Goal: Task Accomplishment & Management: Complete application form

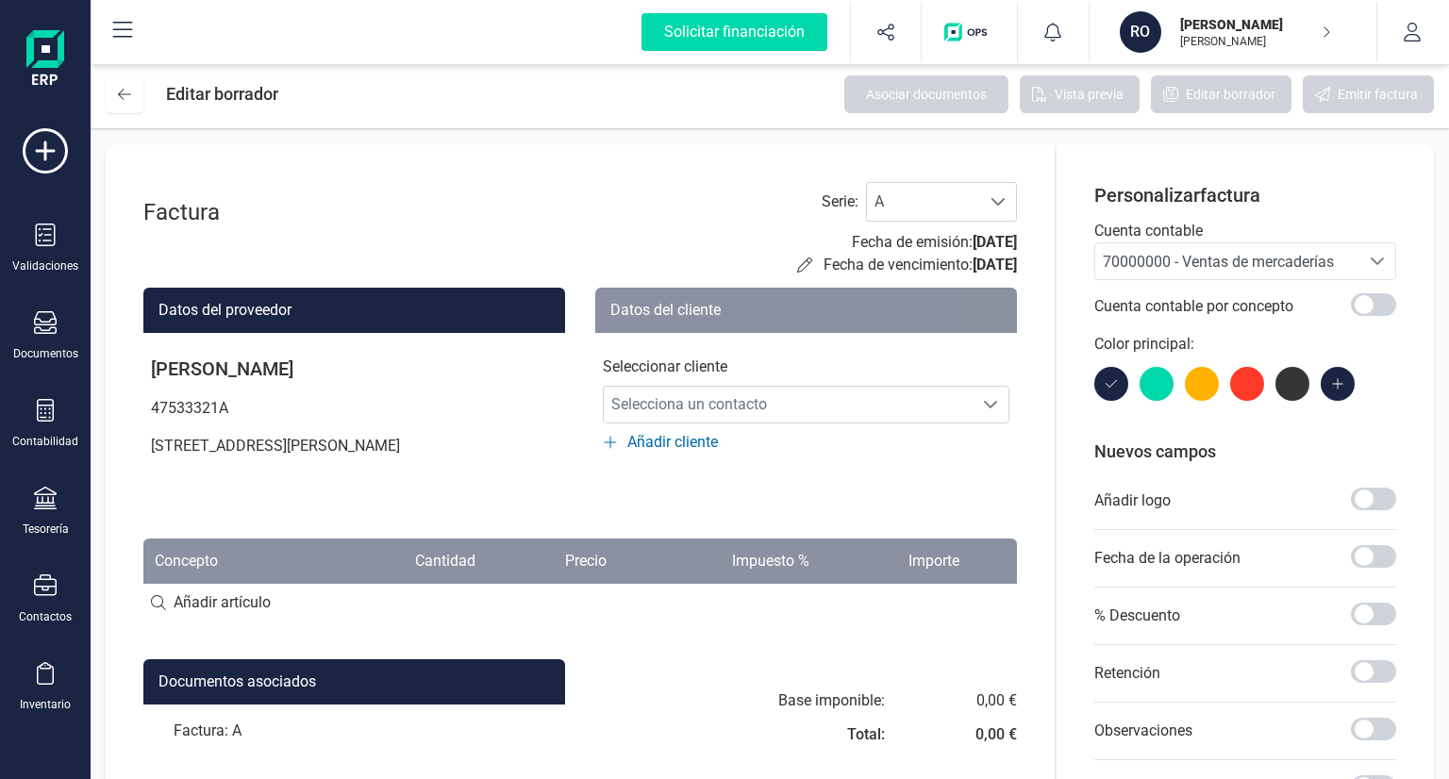
scroll to position [11, 82]
click at [596, 224] on div "Factura Serie : A A Fecha de emisión: [DATE] Fecha de vencimiento: [DATE]" at bounding box center [580, 229] width 874 height 94
click at [45, 239] on icon at bounding box center [46, 235] width 20 height 23
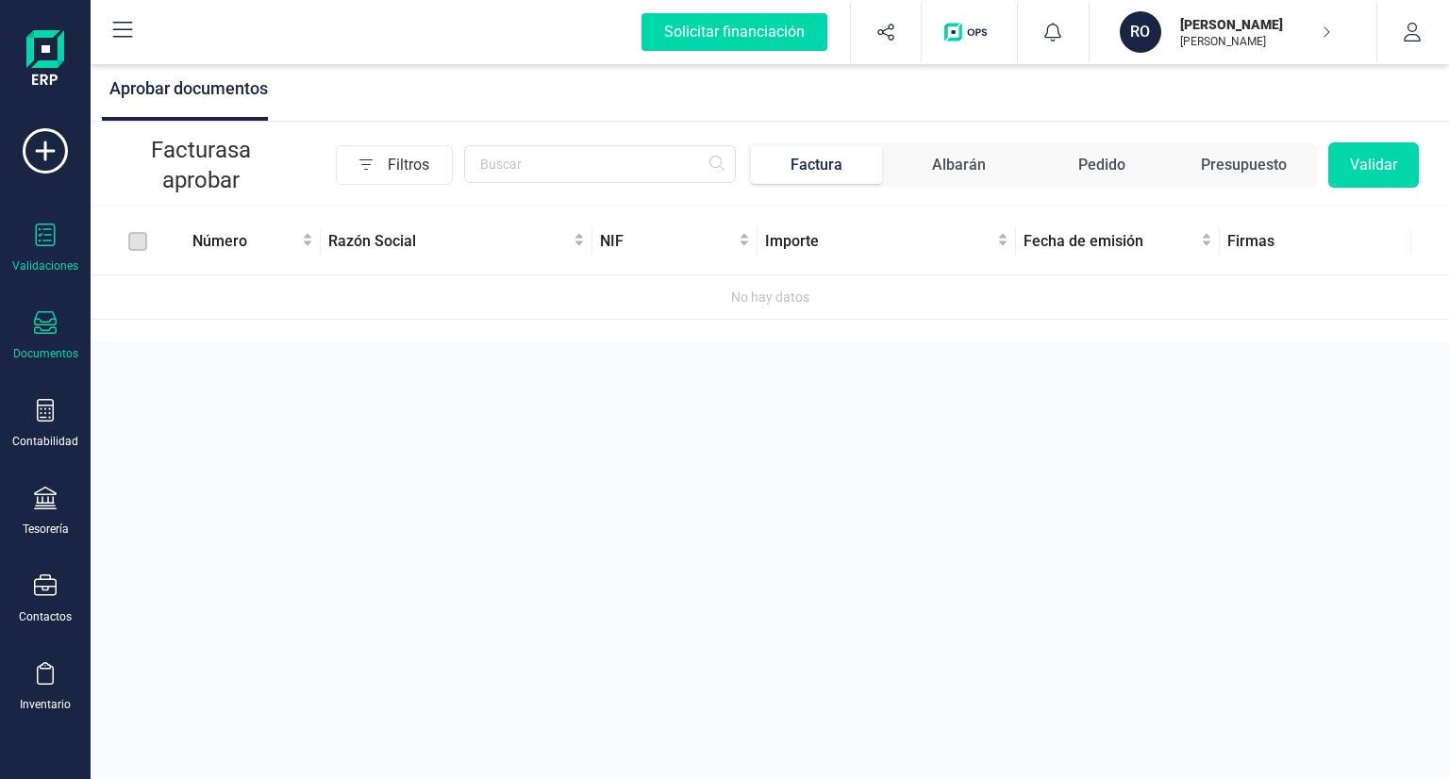
click at [54, 347] on div "Documentos" at bounding box center [45, 353] width 65 height 15
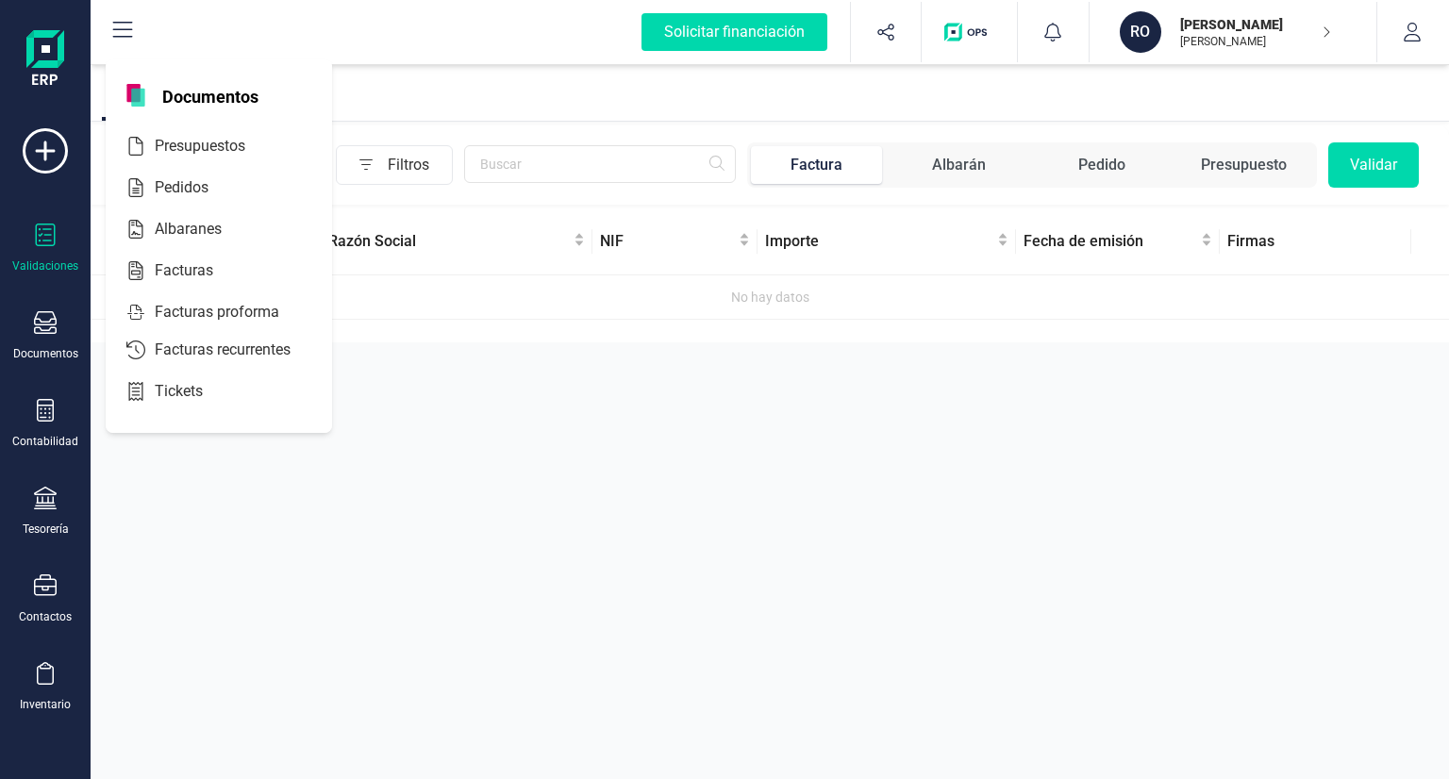
click at [825, 163] on div "Factura" at bounding box center [817, 165] width 52 height 23
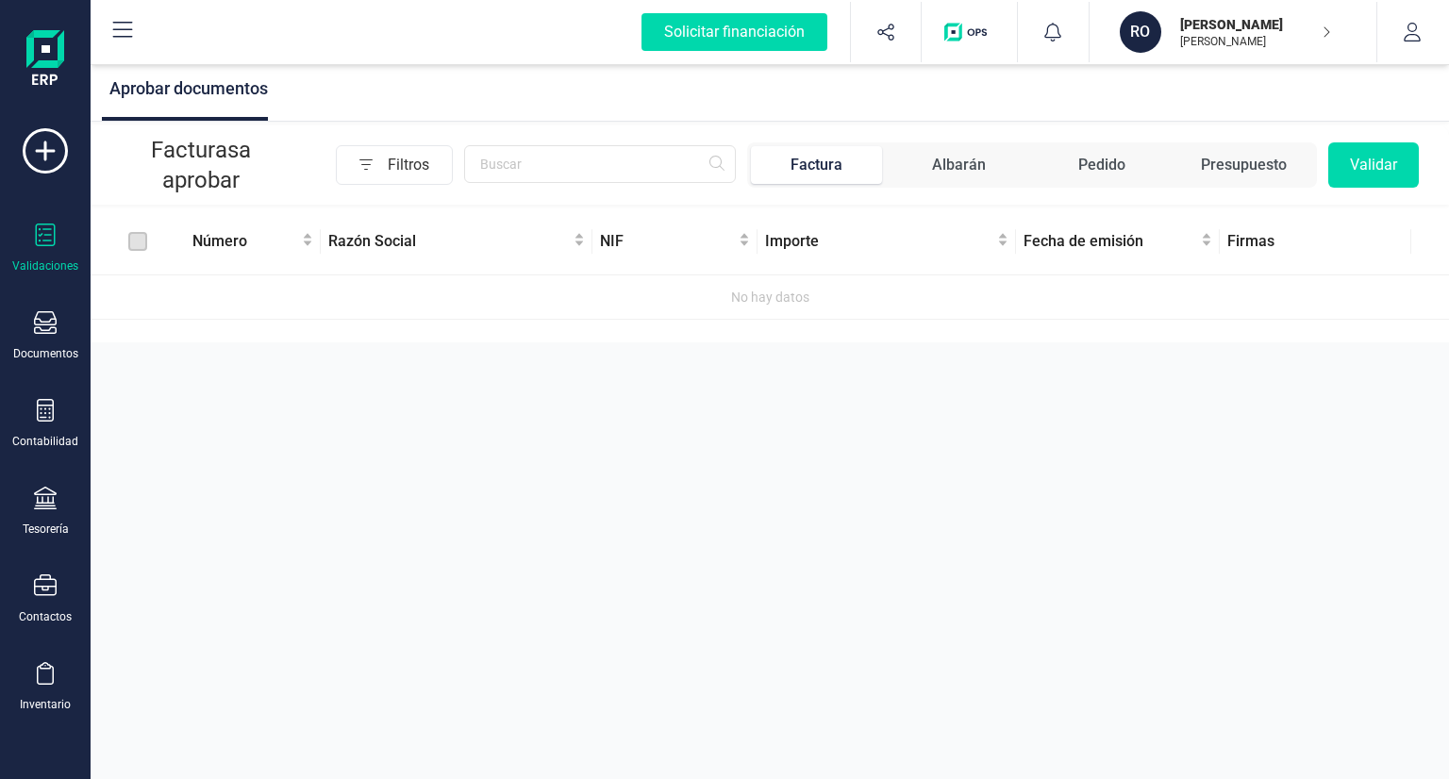
click at [825, 163] on div "Factura" at bounding box center [817, 165] width 52 height 23
click at [40, 343] on div "Documentos" at bounding box center [45, 336] width 75 height 50
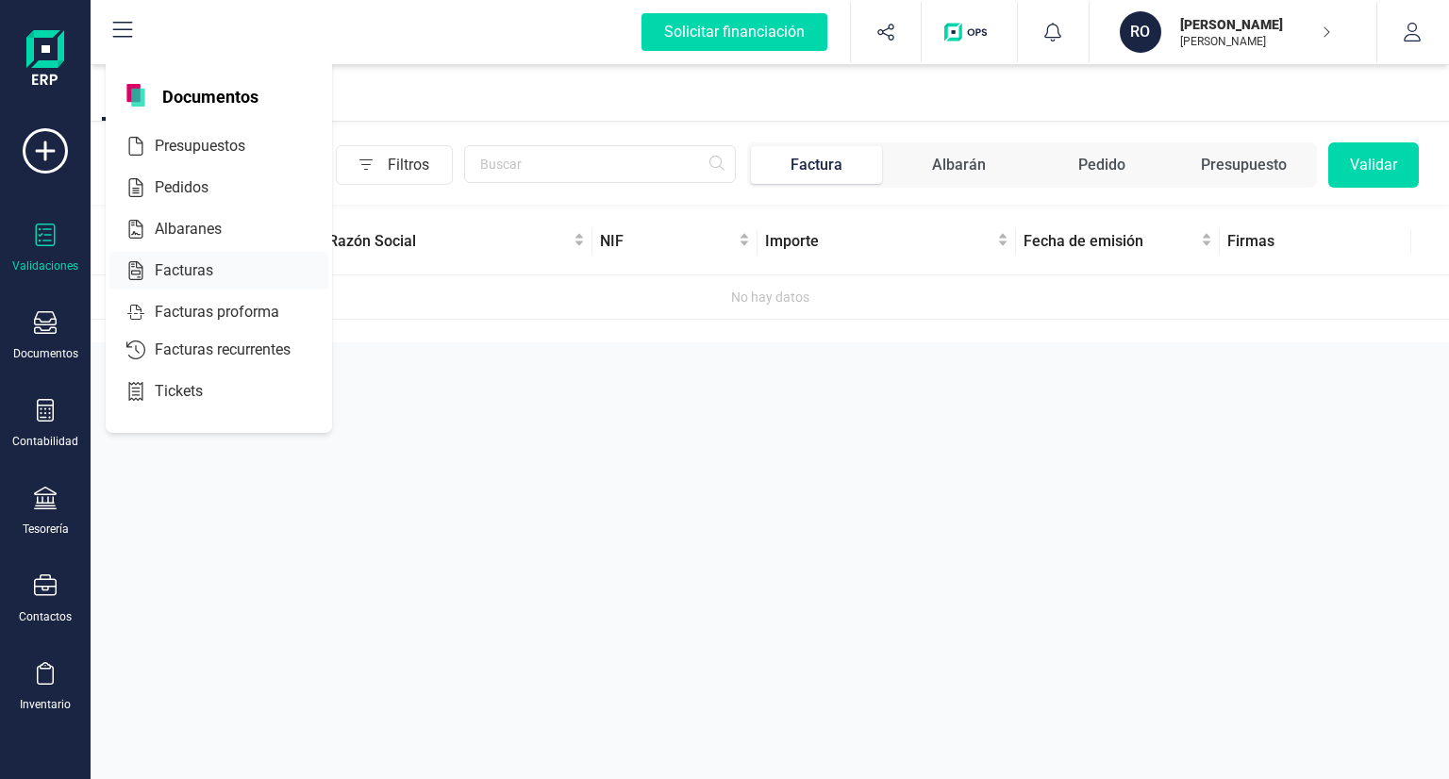
click at [199, 277] on span "Facturas" at bounding box center [197, 271] width 100 height 23
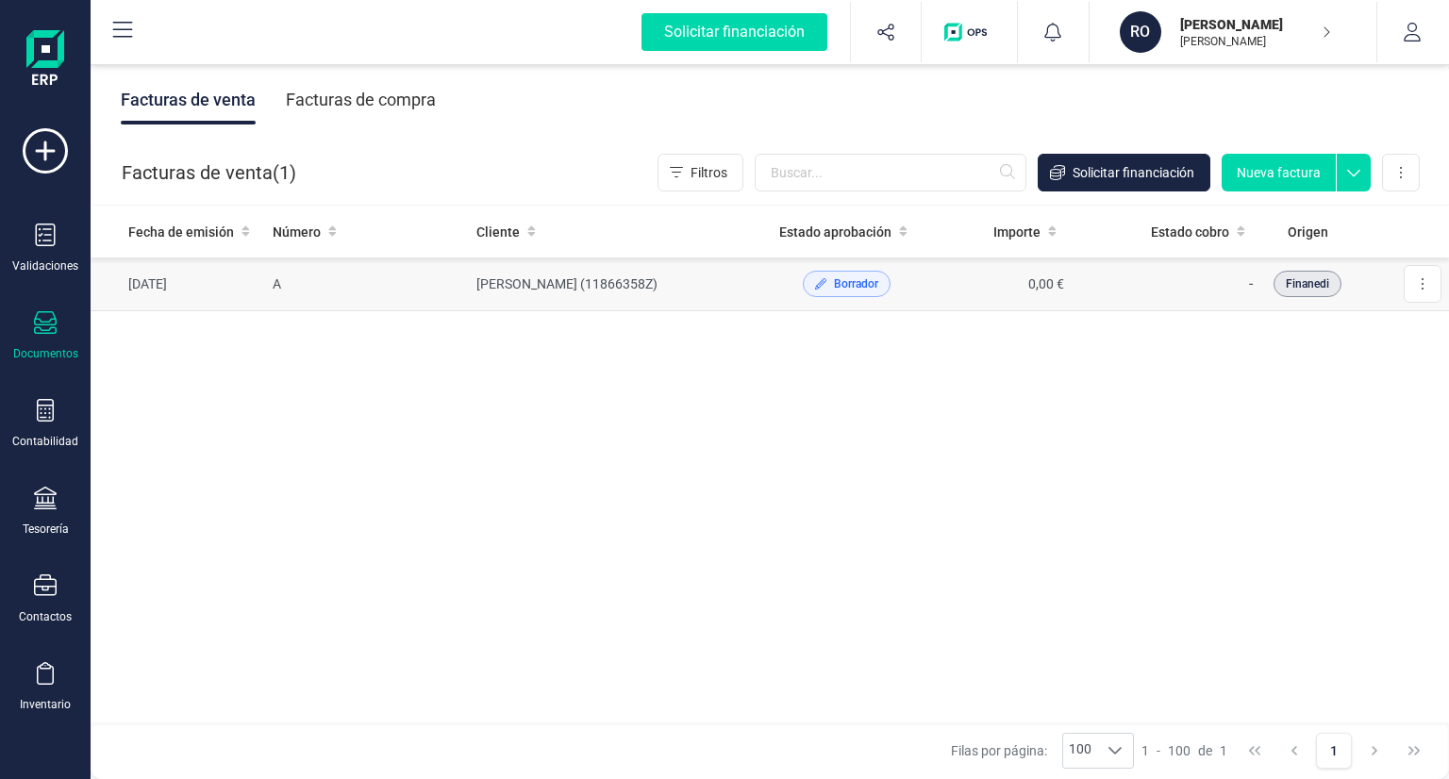
drag, startPoint x: 639, startPoint y: 276, endPoint x: 548, endPoint y: 268, distance: 90.9
click at [548, 268] on td "[PERSON_NAME] (11866358Z)" at bounding box center [620, 285] width 303 height 54
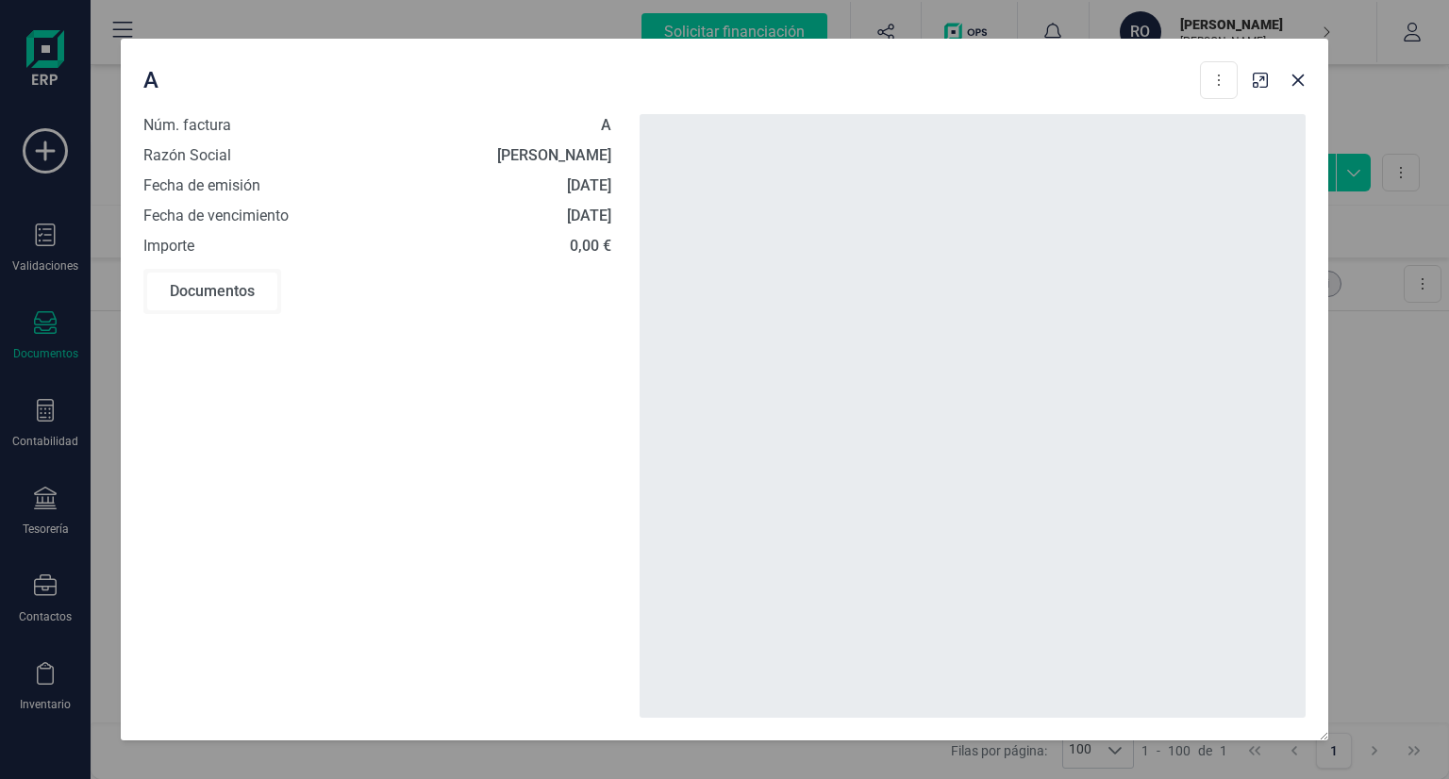
click at [205, 294] on div "Documentos" at bounding box center [212, 292] width 130 height 38
click at [260, 186] on span "Fecha de emisión" at bounding box center [201, 186] width 117 height 23
click at [253, 143] on div "Núm. factura A Razón Social [PERSON_NAME] Fecha de emisión [DATE] Fecha de venc…" at bounding box center [377, 185] width 468 height 143
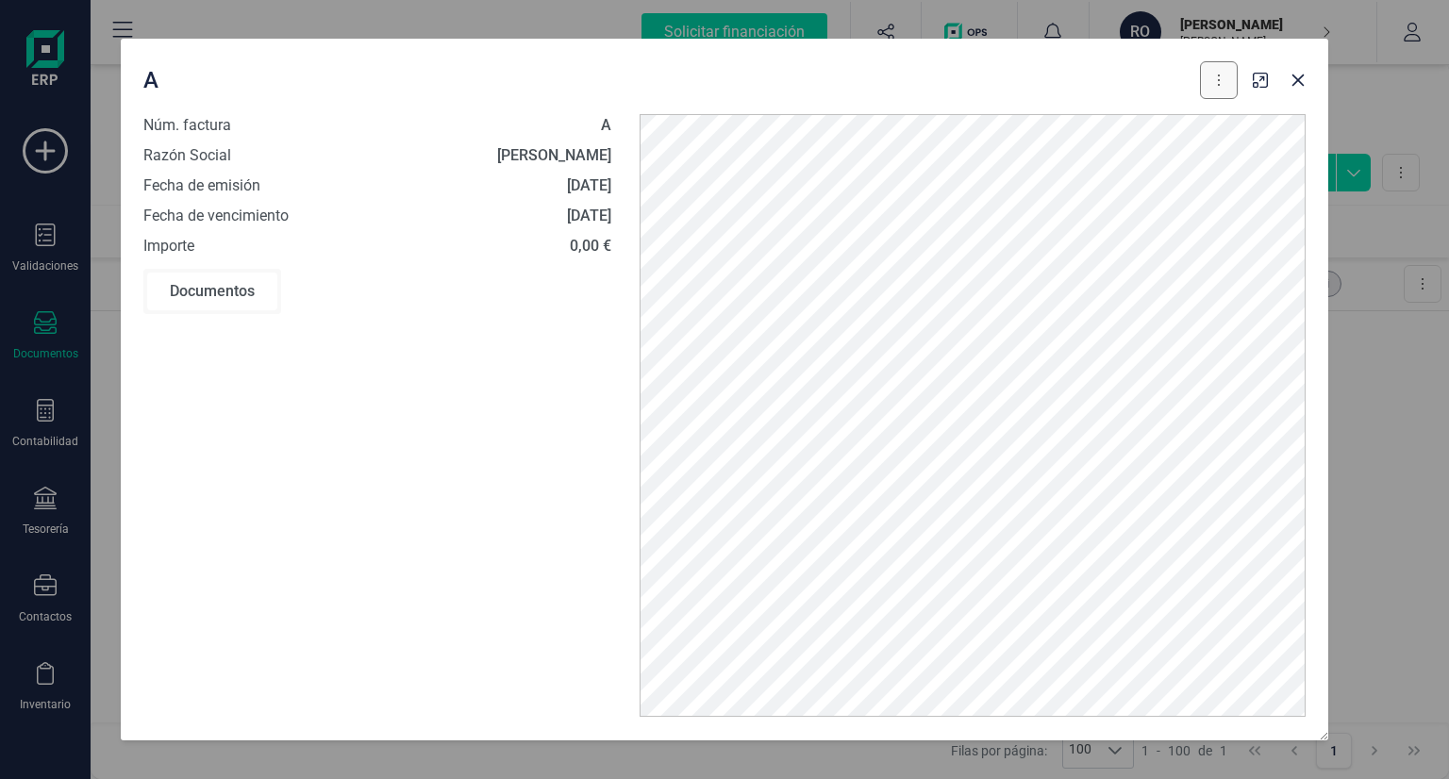
click at [1227, 78] on button at bounding box center [1219, 80] width 38 height 38
click at [1304, 57] on div at bounding box center [1280, 75] width 68 height 42
click at [1304, 85] on icon "Close" at bounding box center [1298, 80] width 15 height 15
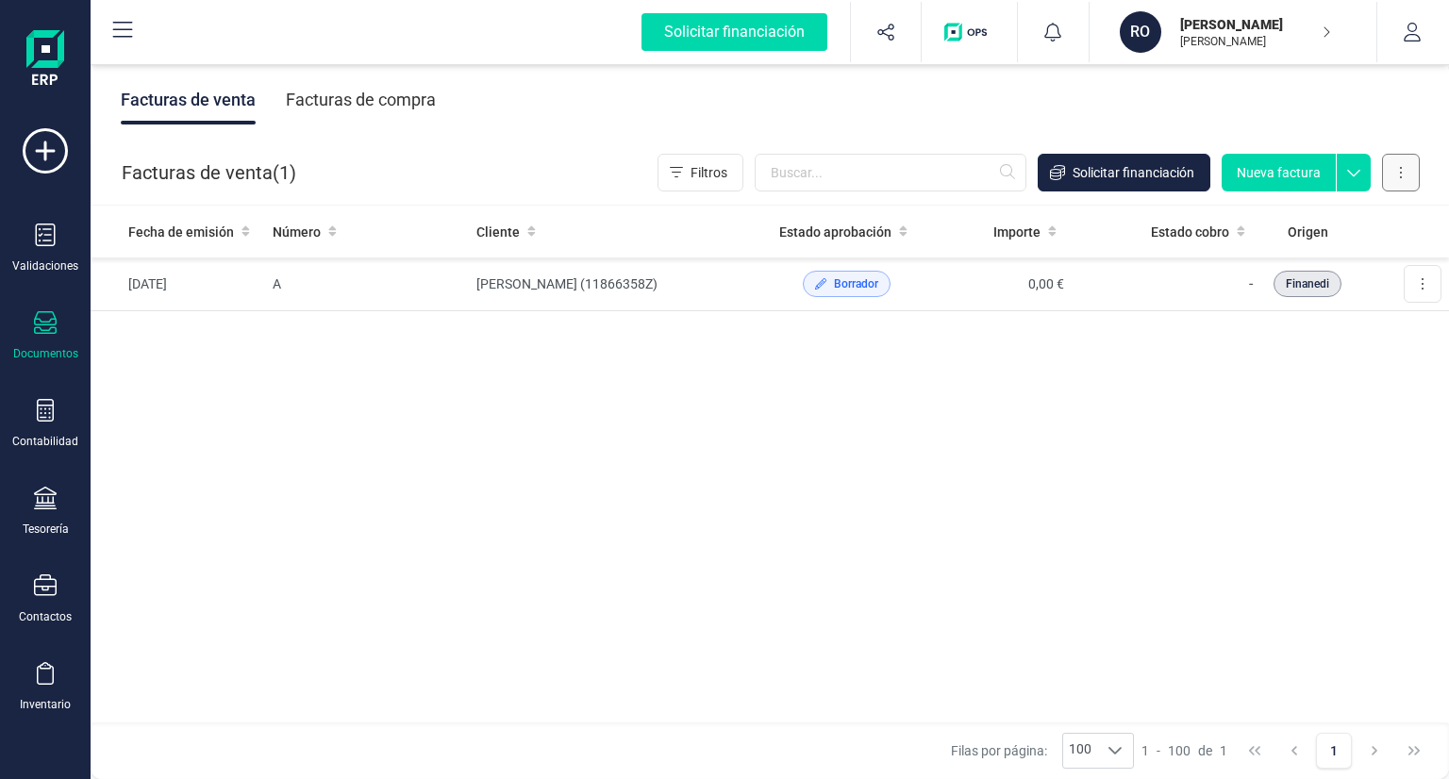
click at [1405, 178] on button at bounding box center [1401, 173] width 38 height 38
click at [1355, 176] on icon at bounding box center [1354, 168] width 34 height 28
click at [1355, 176] on icon at bounding box center [1354, 173] width 13 height 7
click at [1420, 282] on button at bounding box center [1423, 284] width 38 height 38
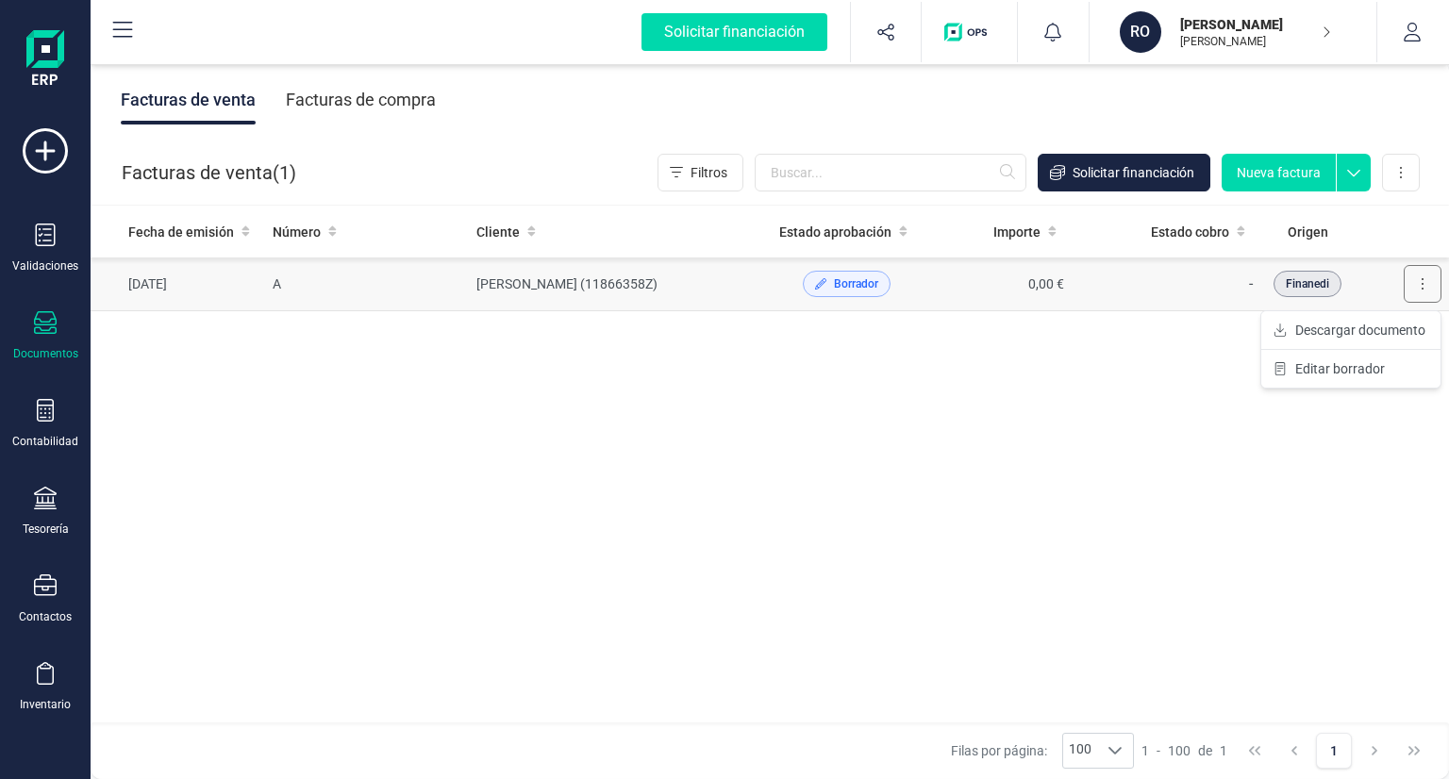
click at [1421, 282] on icon at bounding box center [1423, 283] width 4 height 15
drag, startPoint x: 310, startPoint y: 268, endPoint x: 178, endPoint y: 407, distance: 190.9
click at [178, 407] on div "Fecha de emisión Número Cliente Estado aprobación Importe Estado cobro Origen […" at bounding box center [770, 465] width 1359 height 519
click at [863, 284] on span "Borrador" at bounding box center [856, 284] width 44 height 17
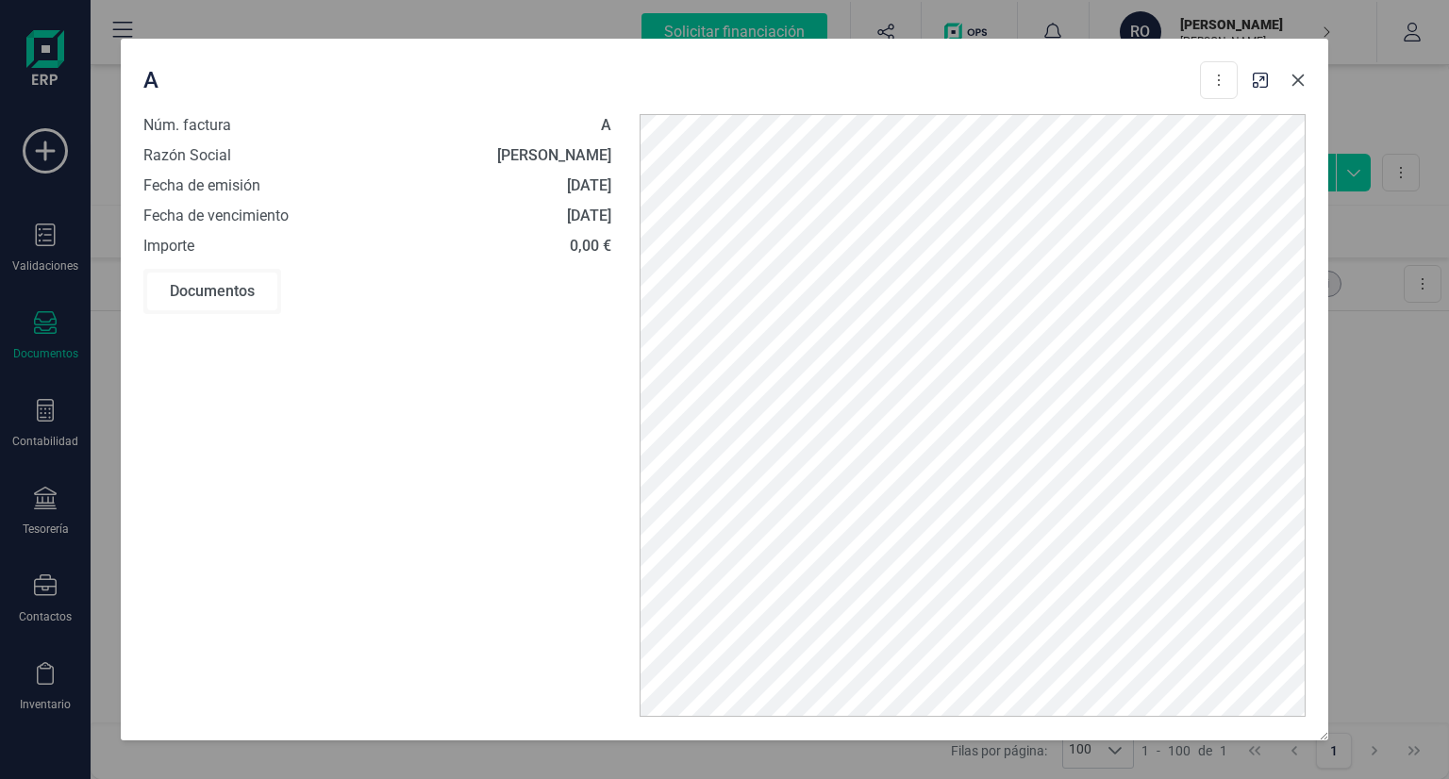
click at [1302, 88] on icon "Close" at bounding box center [1298, 80] width 15 height 15
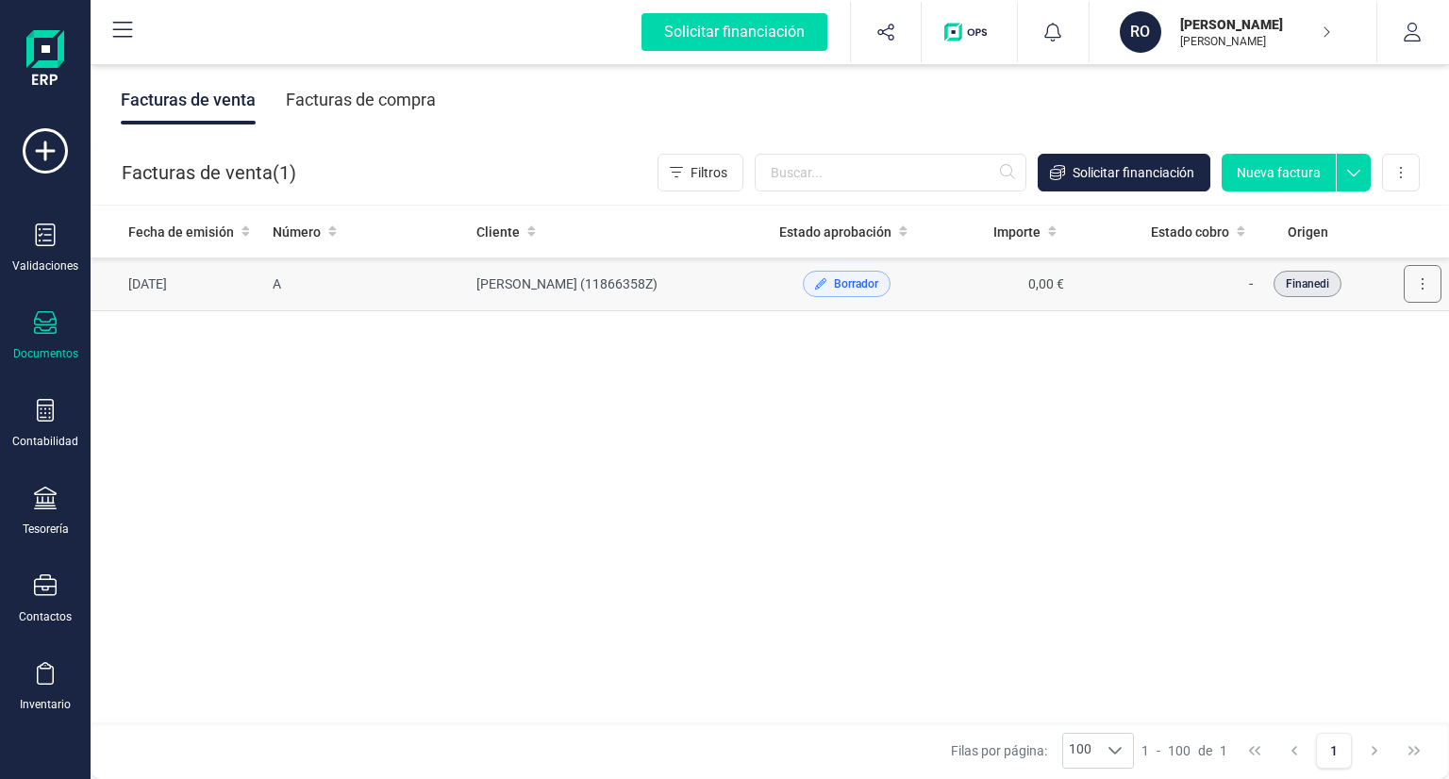
click at [1422, 281] on icon at bounding box center [1423, 283] width 4 height 15
click at [1349, 360] on span "Editar borrador" at bounding box center [1341, 369] width 90 height 19
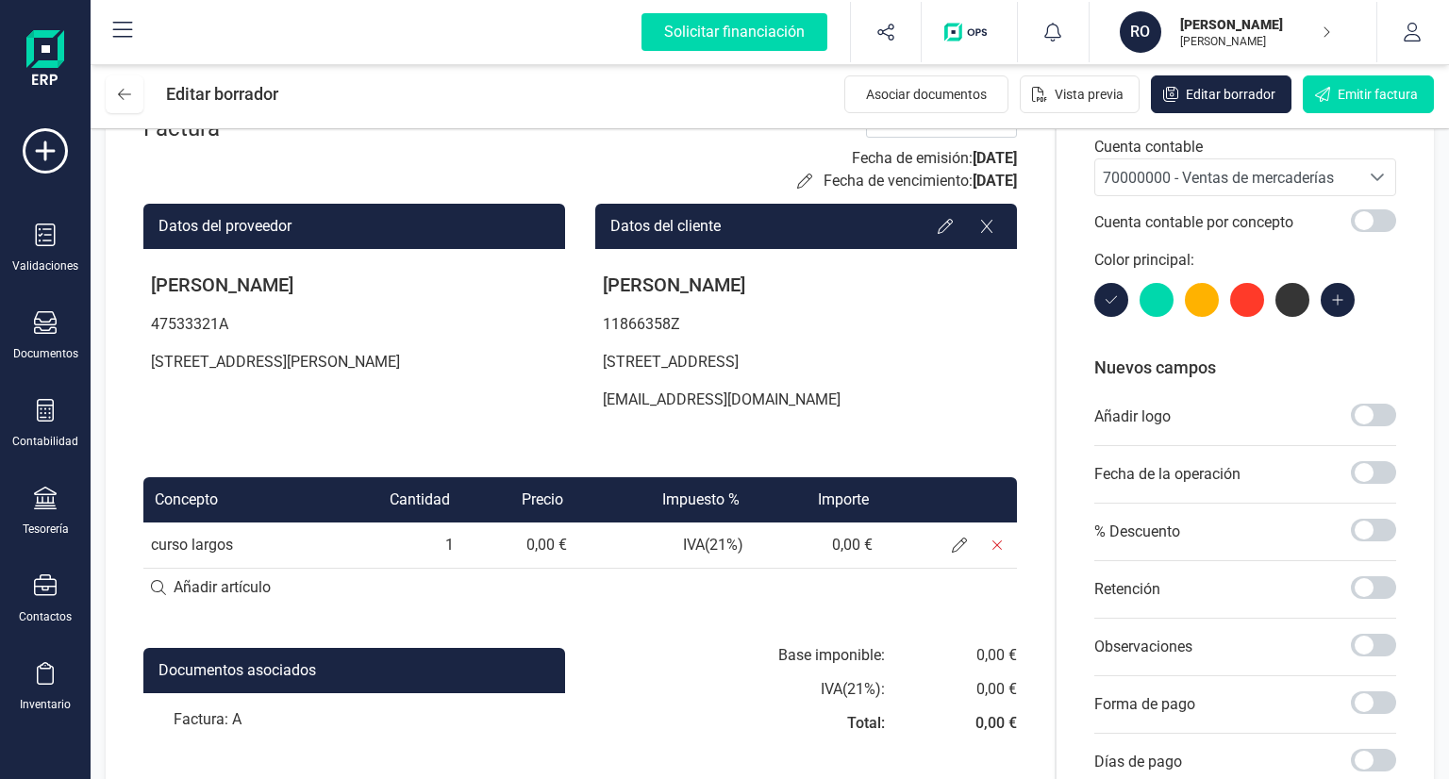
scroll to position [279, 0]
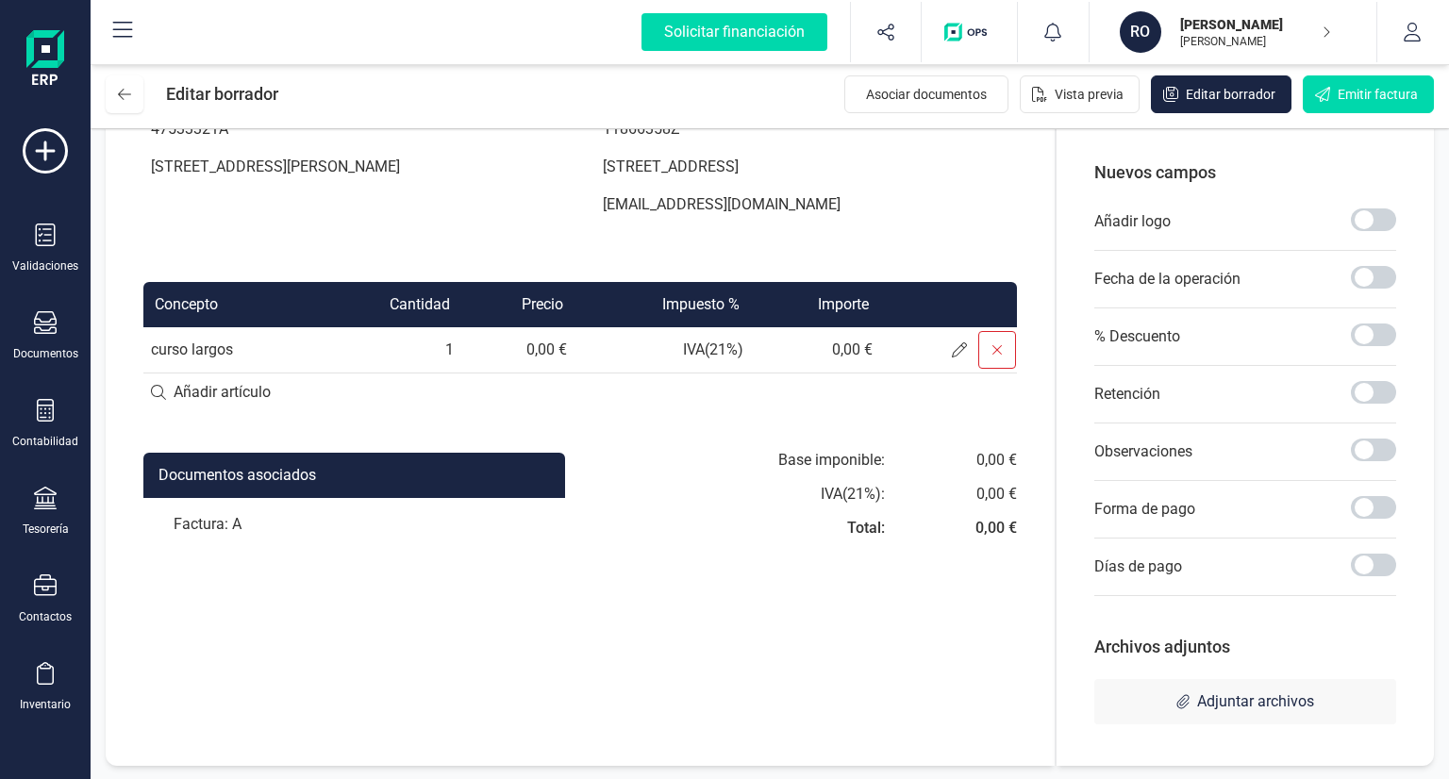
click at [993, 343] on icon at bounding box center [997, 350] width 15 height 15
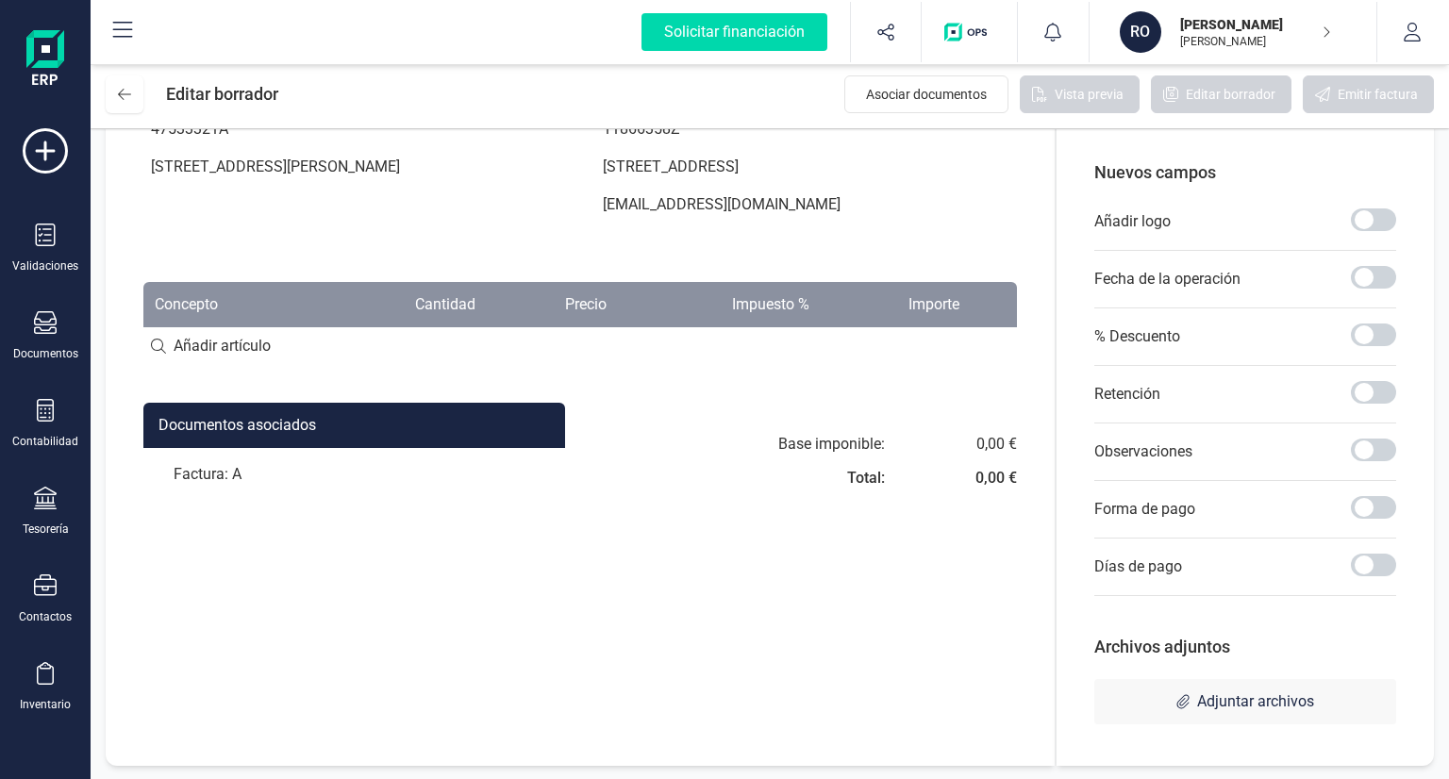
click at [993, 348] on input at bounding box center [580, 346] width 874 height 38
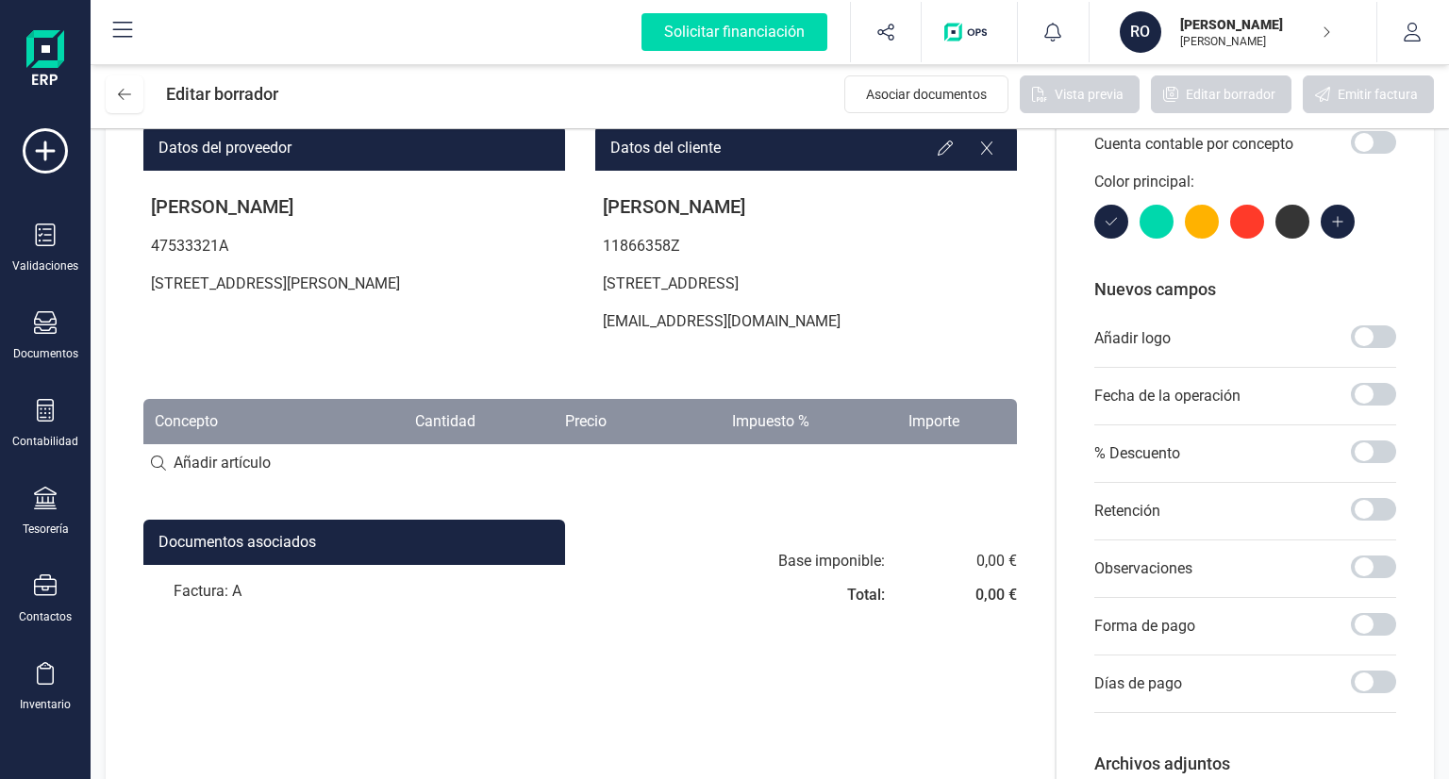
scroll to position [0, 0]
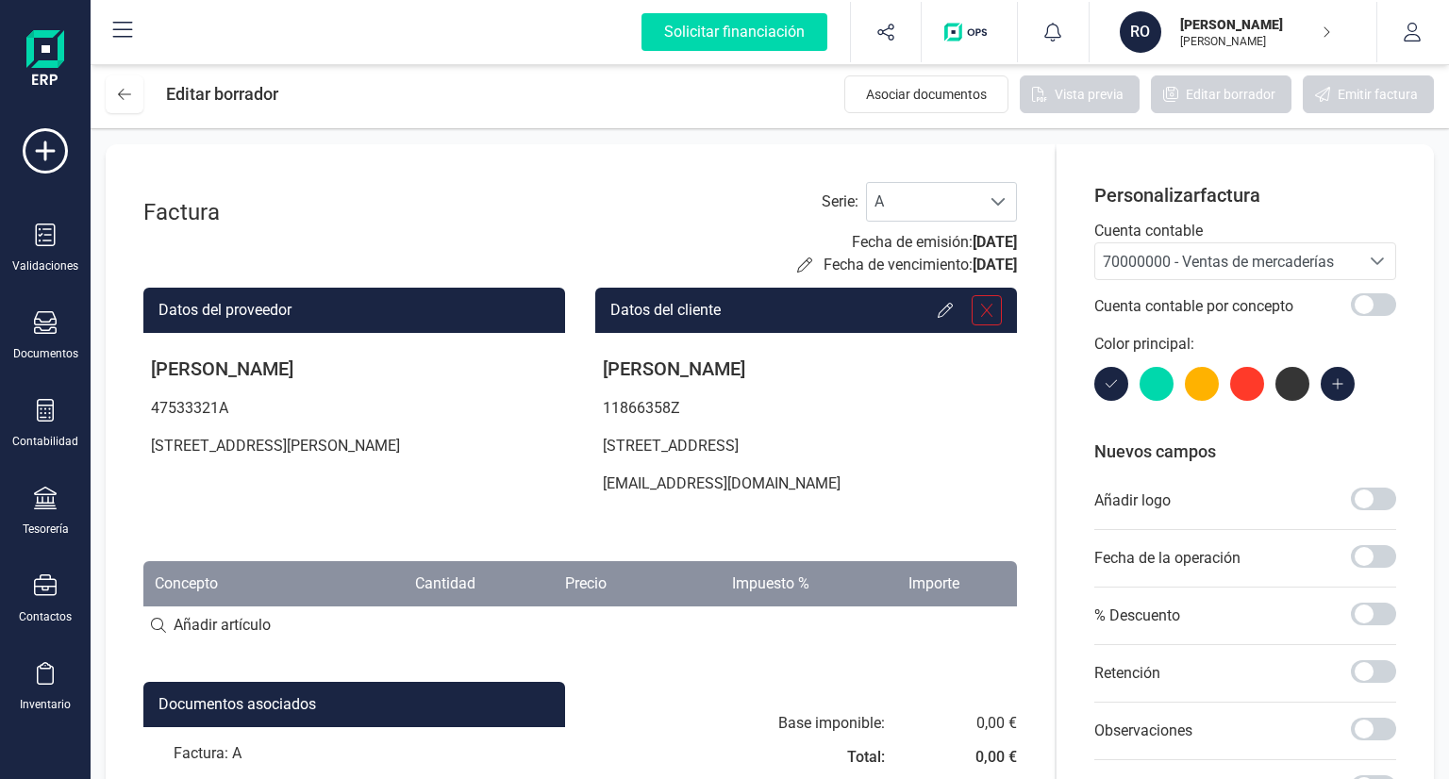
click at [977, 310] on div at bounding box center [987, 310] width 30 height 30
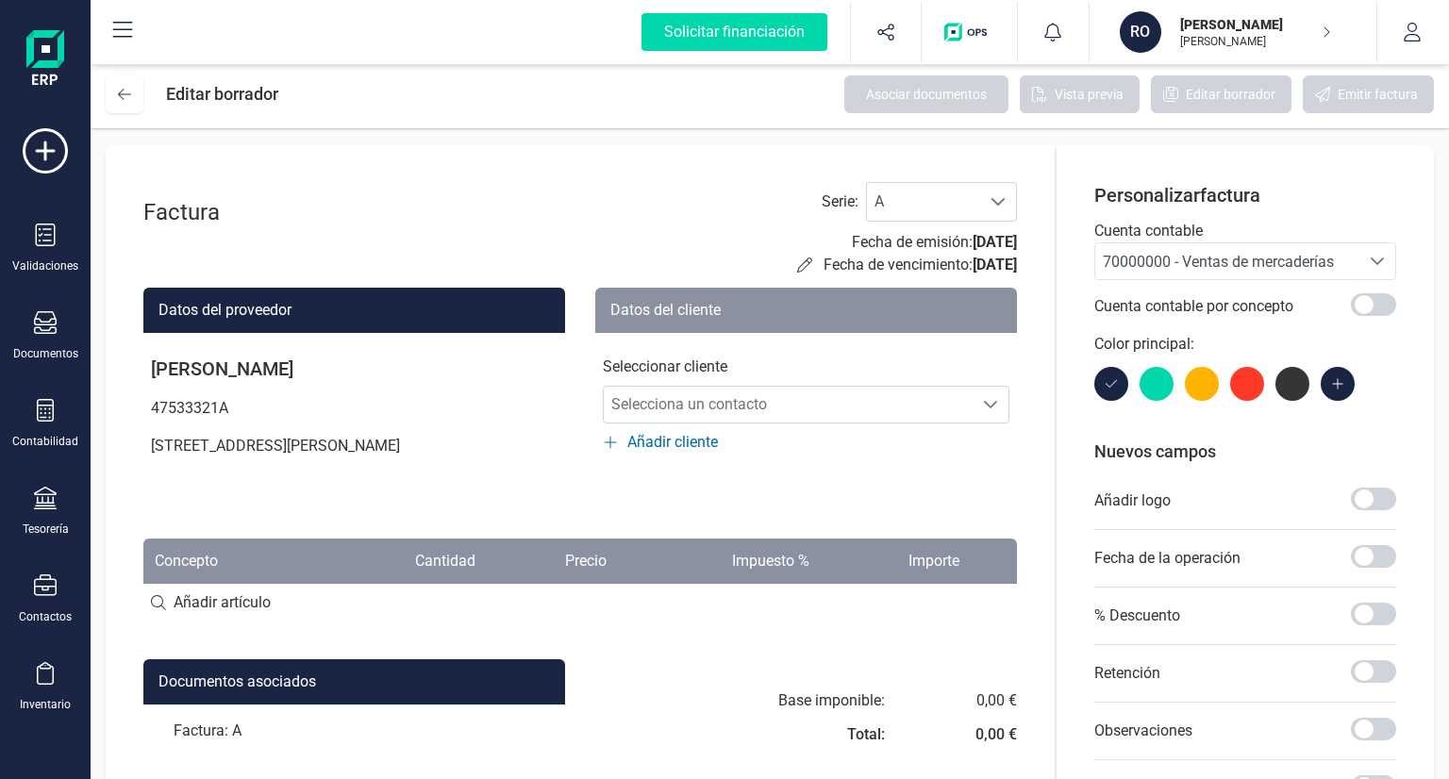
click at [620, 200] on div "Factura Serie : A A Fecha de emisión: [DATE] Fecha de vencimiento: [DATE]" at bounding box center [580, 229] width 874 height 94
click at [849, 198] on label "Serie :" at bounding box center [840, 202] width 37 height 23
click at [748, 180] on div "Factura Serie : A A Fecha de emisión: [DATE] Fecha de vencimiento: [DATE] Datos…" at bounding box center [580, 594] width 949 height 901
drag, startPoint x: 771, startPoint y: 153, endPoint x: 781, endPoint y: 153, distance: 10.4
click at [776, 153] on div "Factura Serie : A A Fecha de emisión: [DATE] Fecha de vencimiento: [DATE] Datos…" at bounding box center [580, 594] width 949 height 901
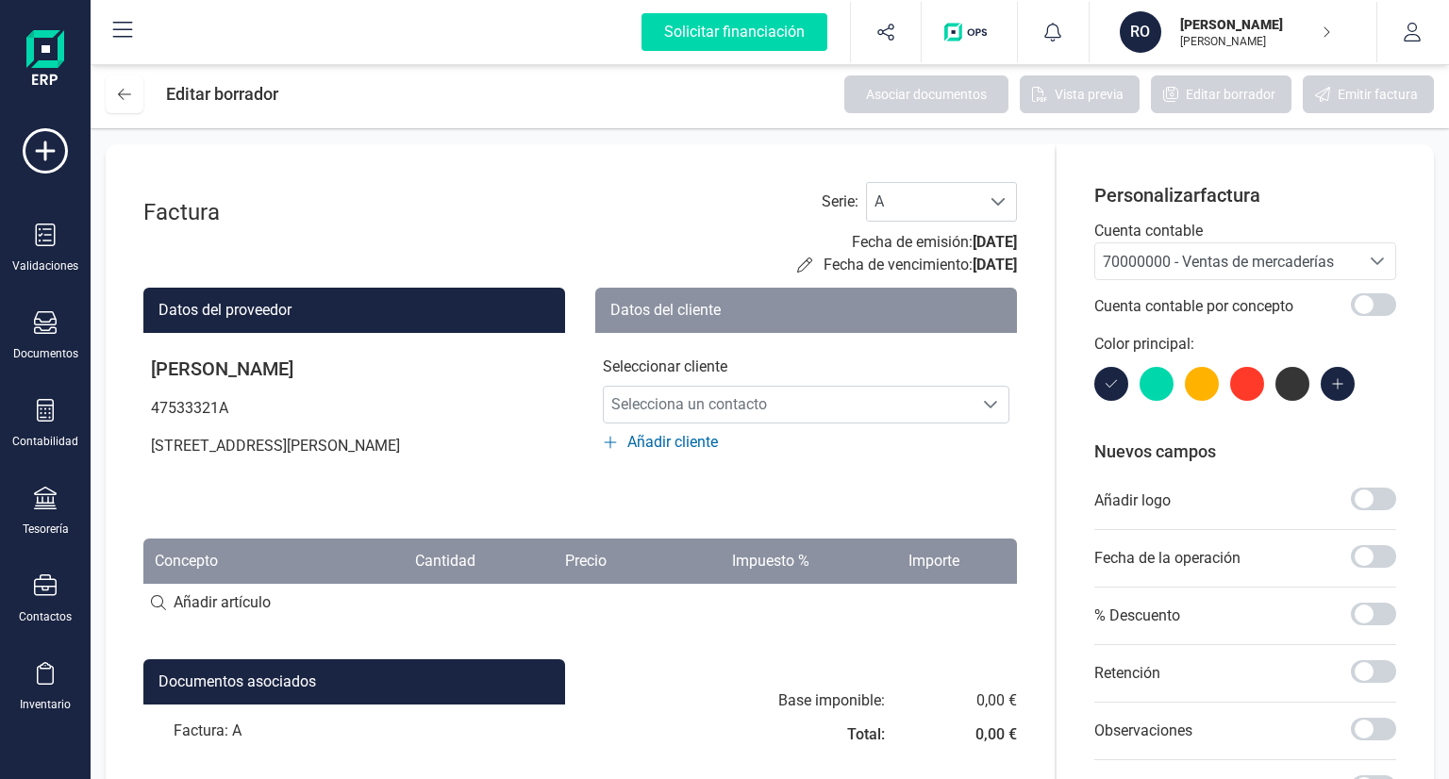
drag, startPoint x: 909, startPoint y: 177, endPoint x: 815, endPoint y: 177, distance: 93.4
click at [815, 177] on div "Factura Serie : A A Fecha de emisión: [DATE] Fecha de vencimiento: [DATE] Datos…" at bounding box center [580, 594] width 949 height 901
click at [1329, 31] on icon "button" at bounding box center [1326, 32] width 9 height 15
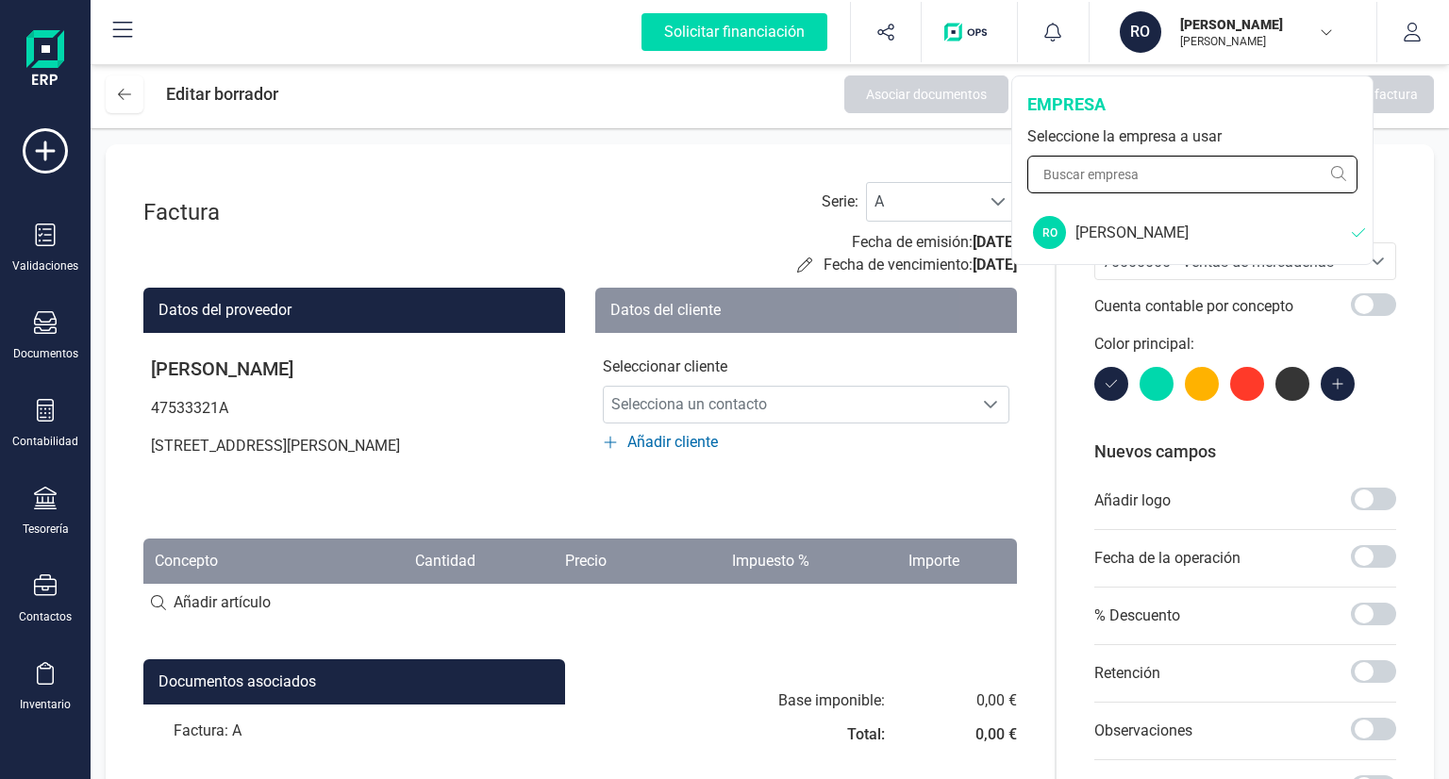
click at [1233, 171] on input "text" at bounding box center [1193, 175] width 330 height 38
click at [1228, 232] on div "[PERSON_NAME]" at bounding box center [1214, 233] width 276 height 23
click at [430, 175] on div "Factura Serie : A A Fecha de emisión: [DATE] Fecha de vencimiento: [DATE] Datos…" at bounding box center [580, 594] width 949 height 901
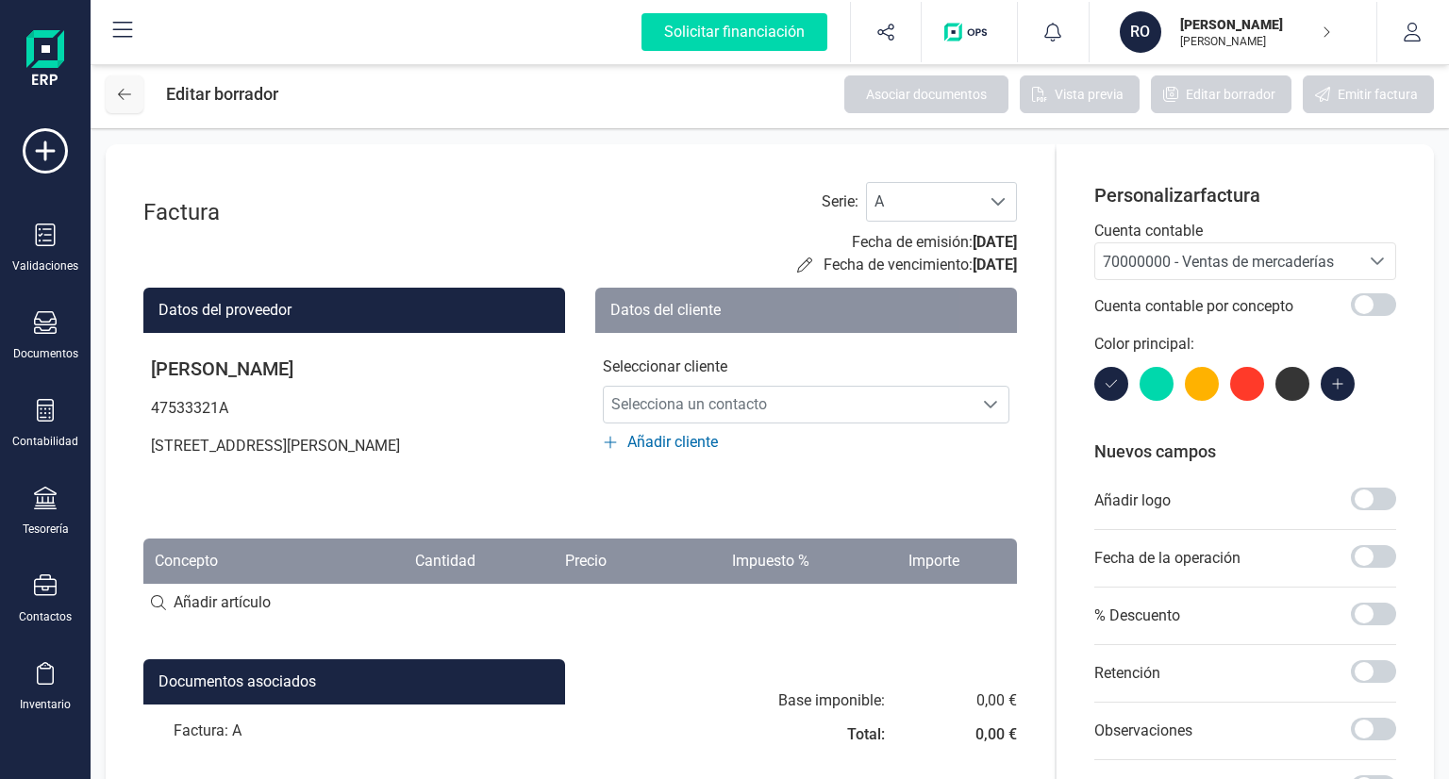
click at [116, 98] on button at bounding box center [125, 94] width 38 height 38
click at [37, 231] on icon at bounding box center [45, 235] width 23 height 23
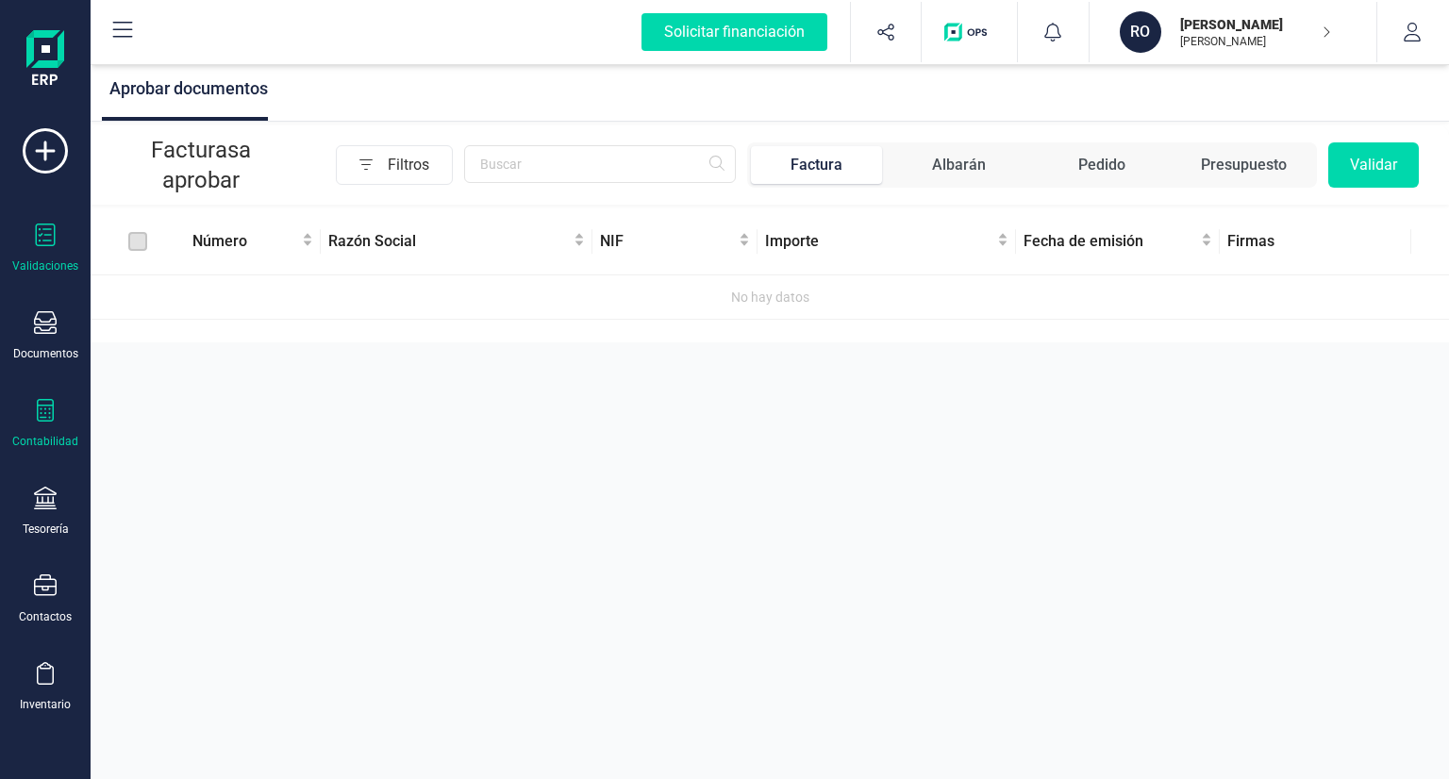
click at [49, 405] on icon at bounding box center [45, 410] width 23 height 23
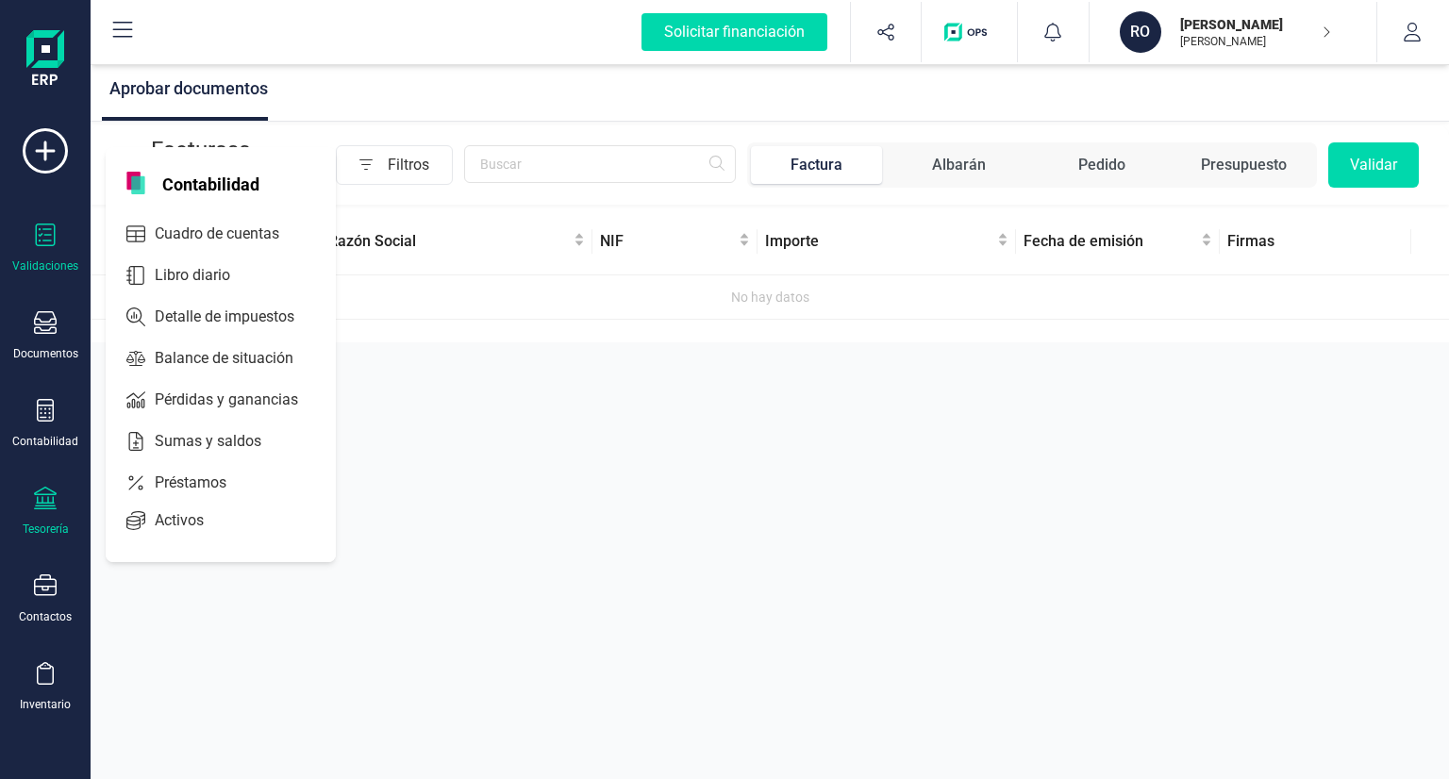
click at [42, 522] on div "Tesorería" at bounding box center [46, 529] width 46 height 15
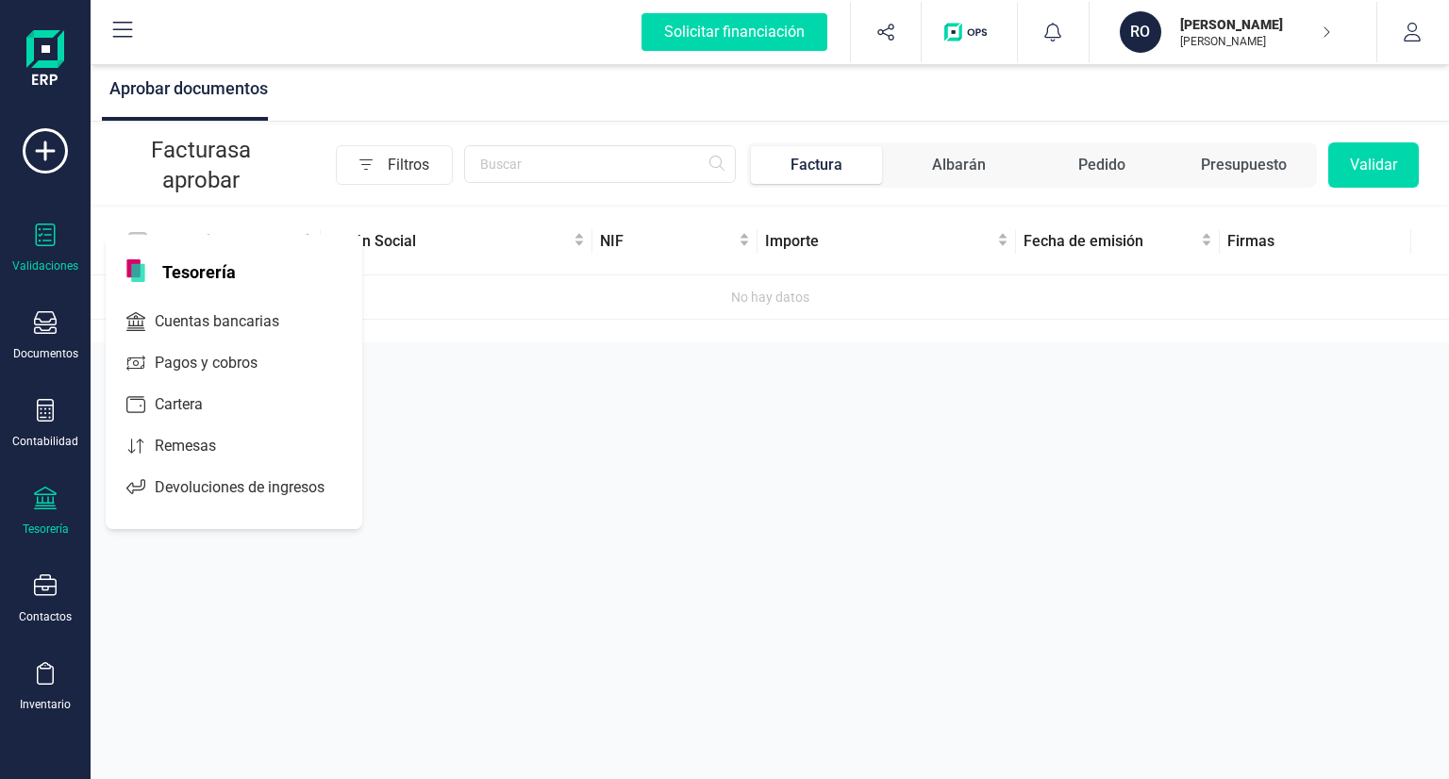
click at [42, 517] on div "Tesorería" at bounding box center [45, 512] width 75 height 50
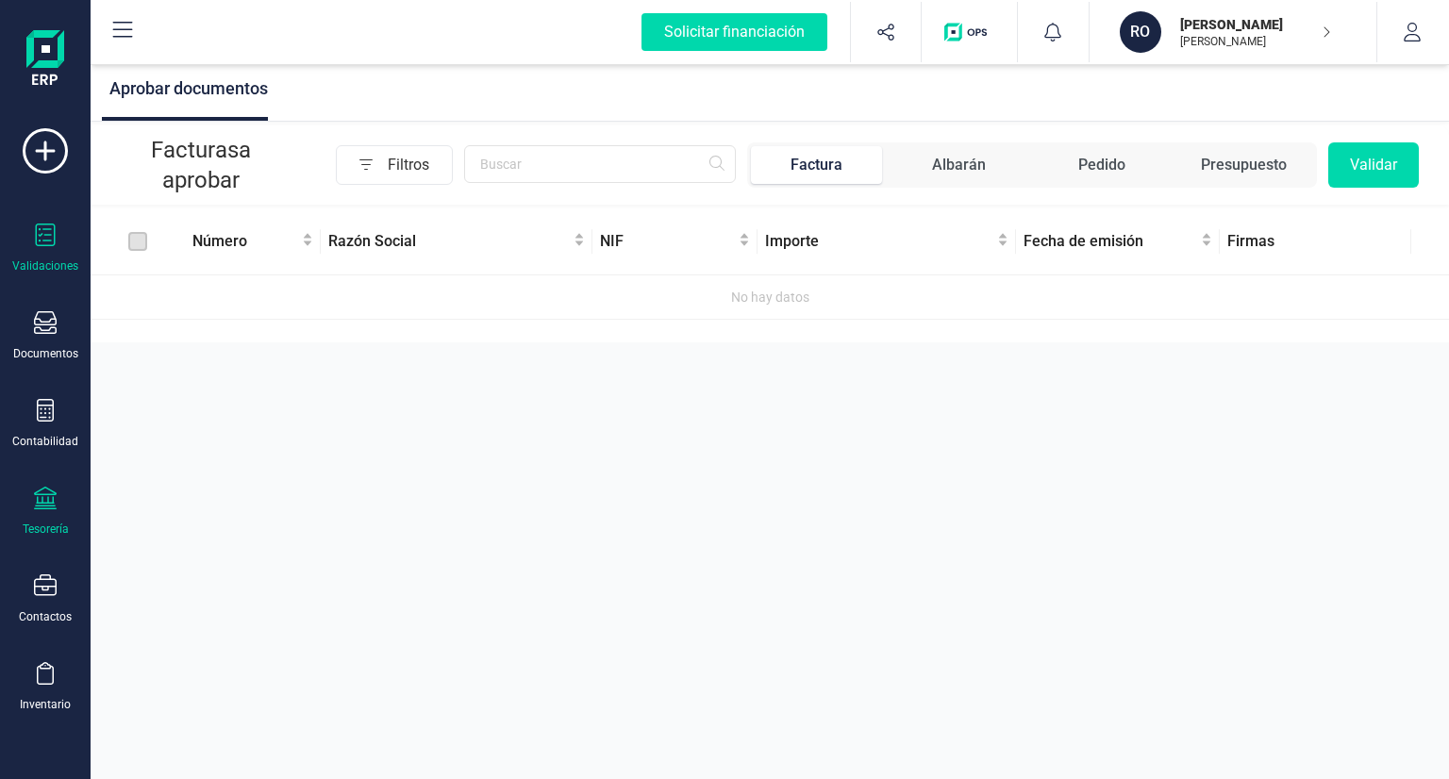
click at [42, 511] on div at bounding box center [45, 500] width 23 height 27
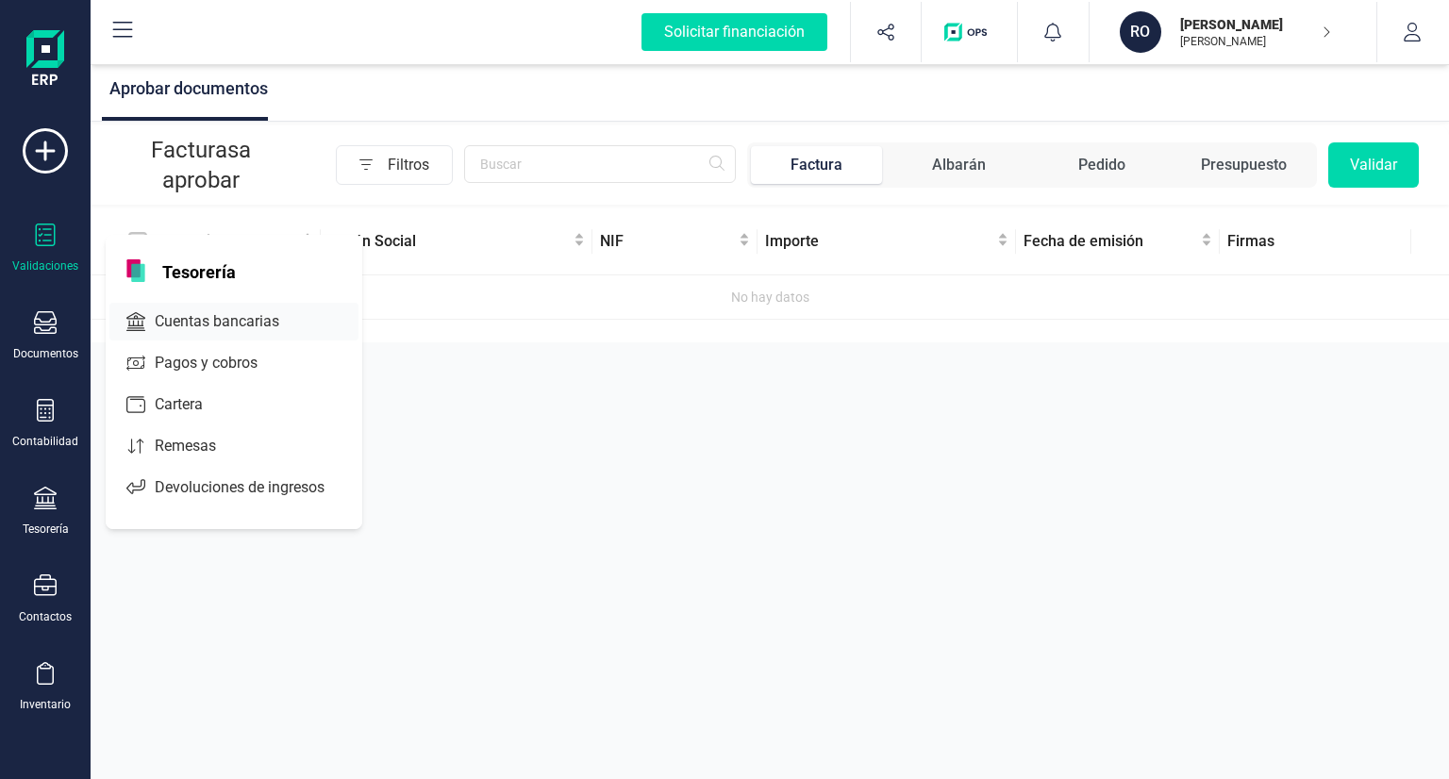
click at [204, 322] on span "Cuentas bancarias" at bounding box center [230, 321] width 166 height 23
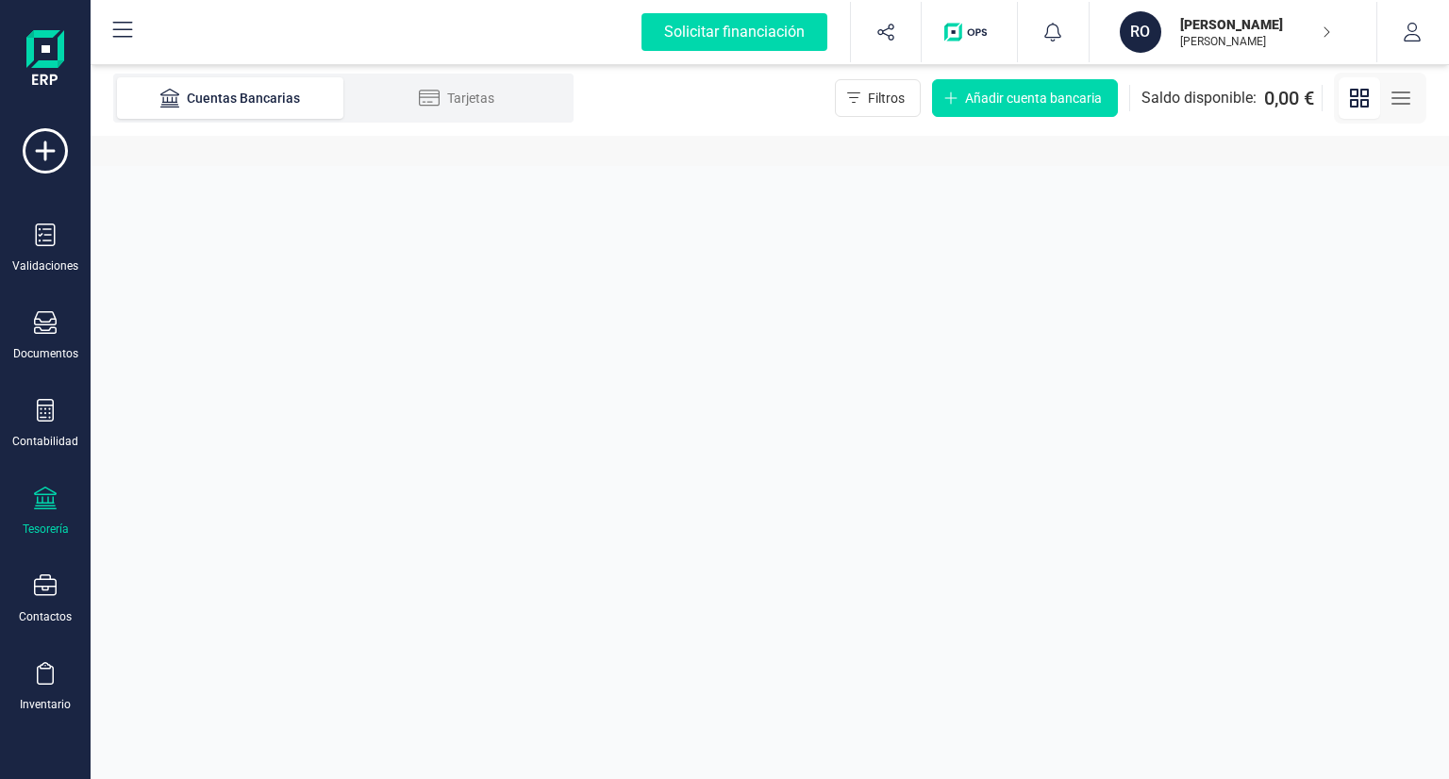
click at [40, 509] on div at bounding box center [45, 500] width 23 height 27
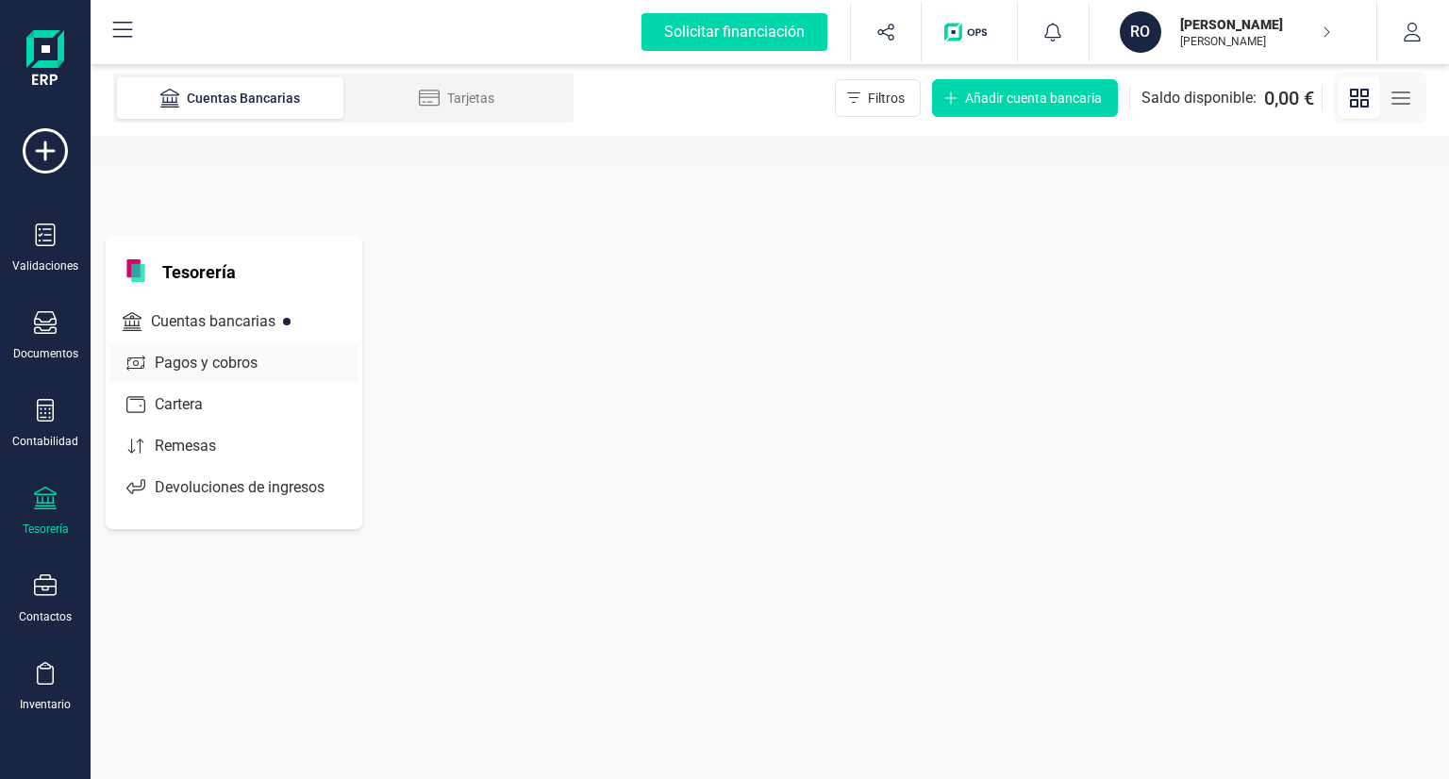
click at [209, 355] on span "Pagos y cobros" at bounding box center [219, 363] width 144 height 23
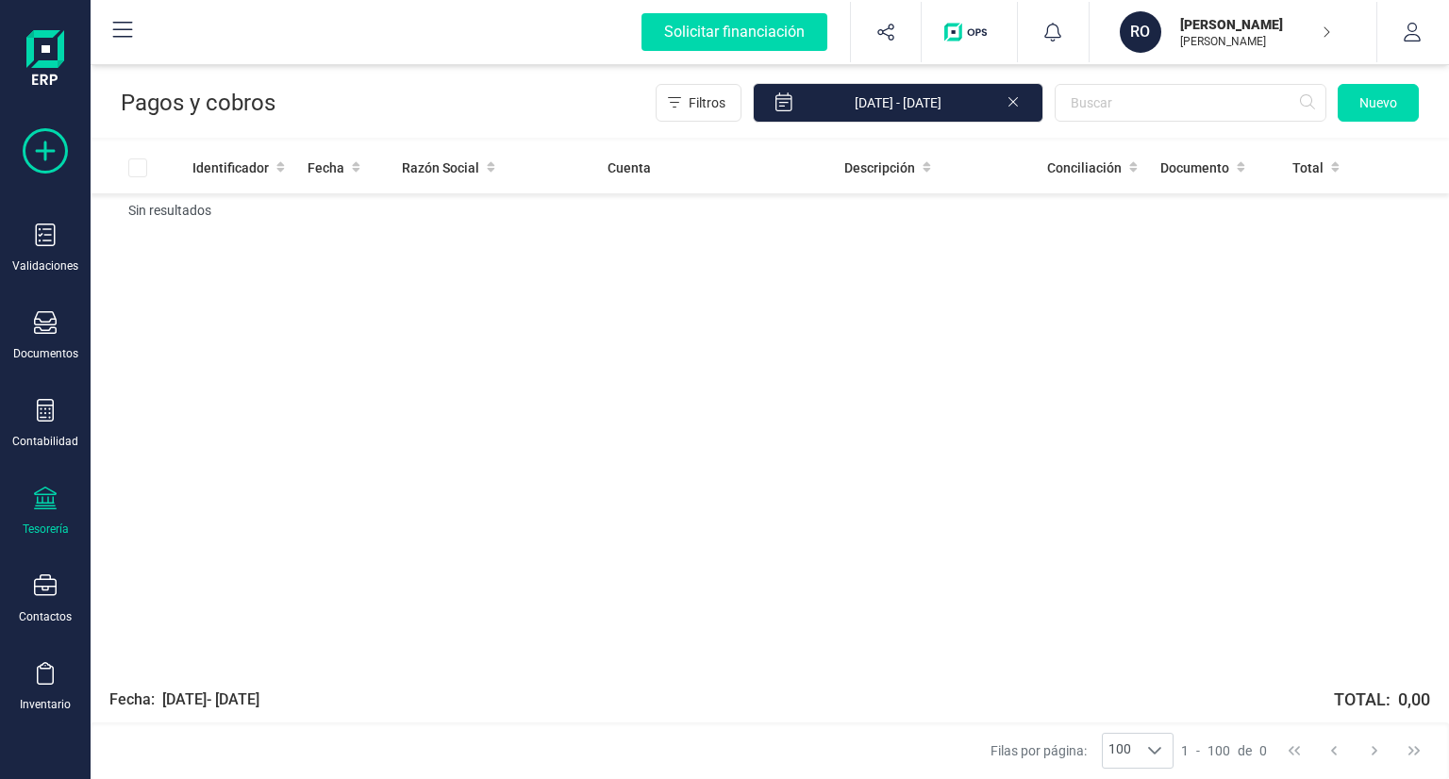
click at [57, 133] on icon at bounding box center [45, 150] width 45 height 45
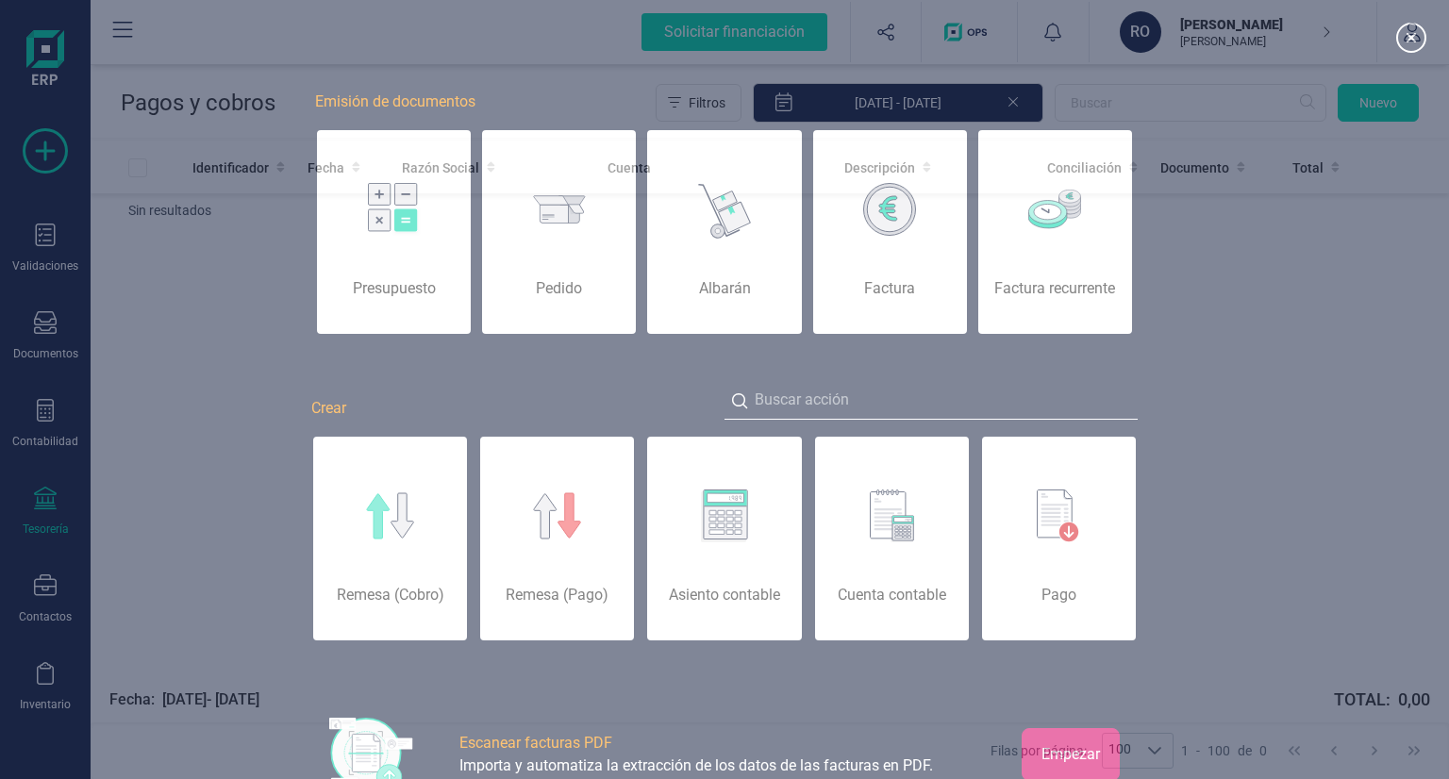
scroll to position [0, 94]
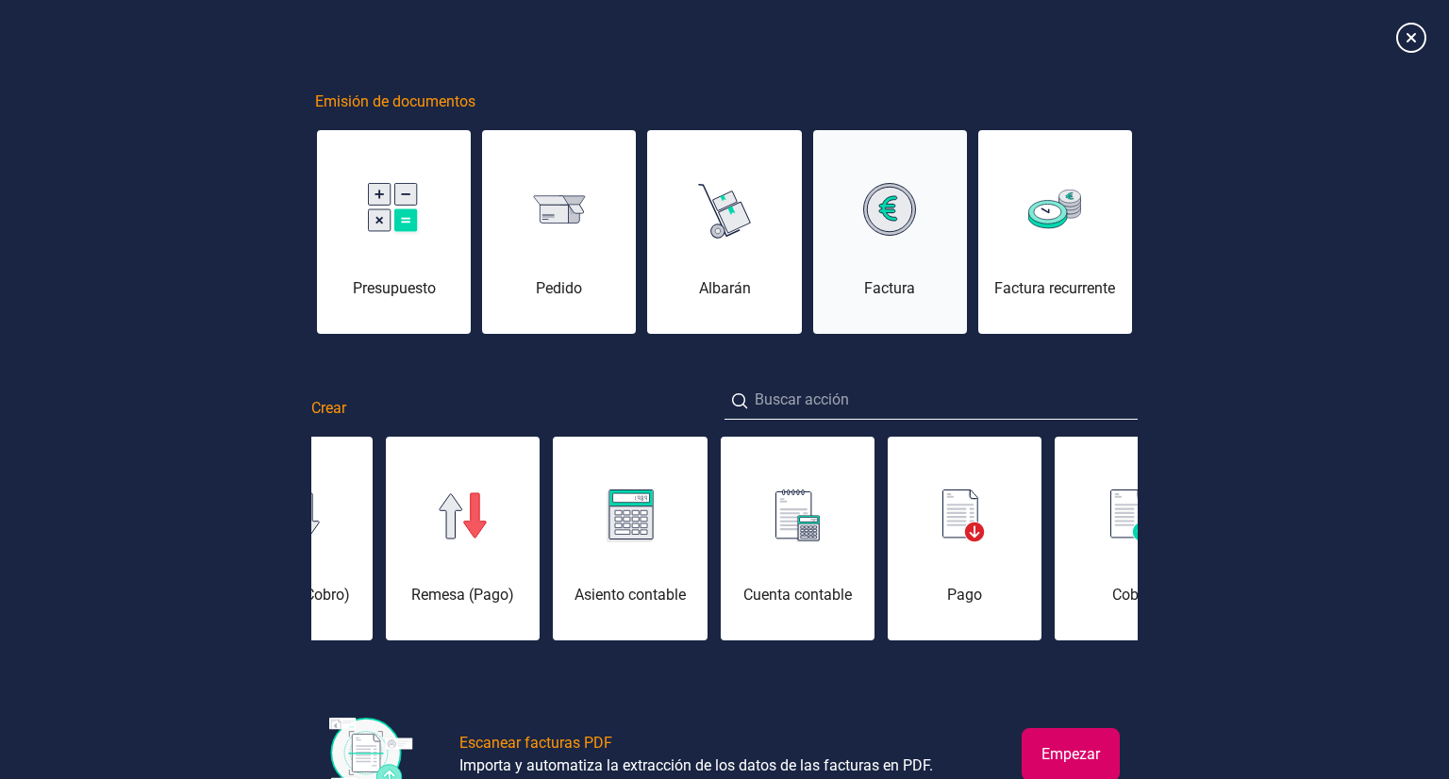
click at [948, 242] on div "Factura" at bounding box center [890, 243] width 154 height 113
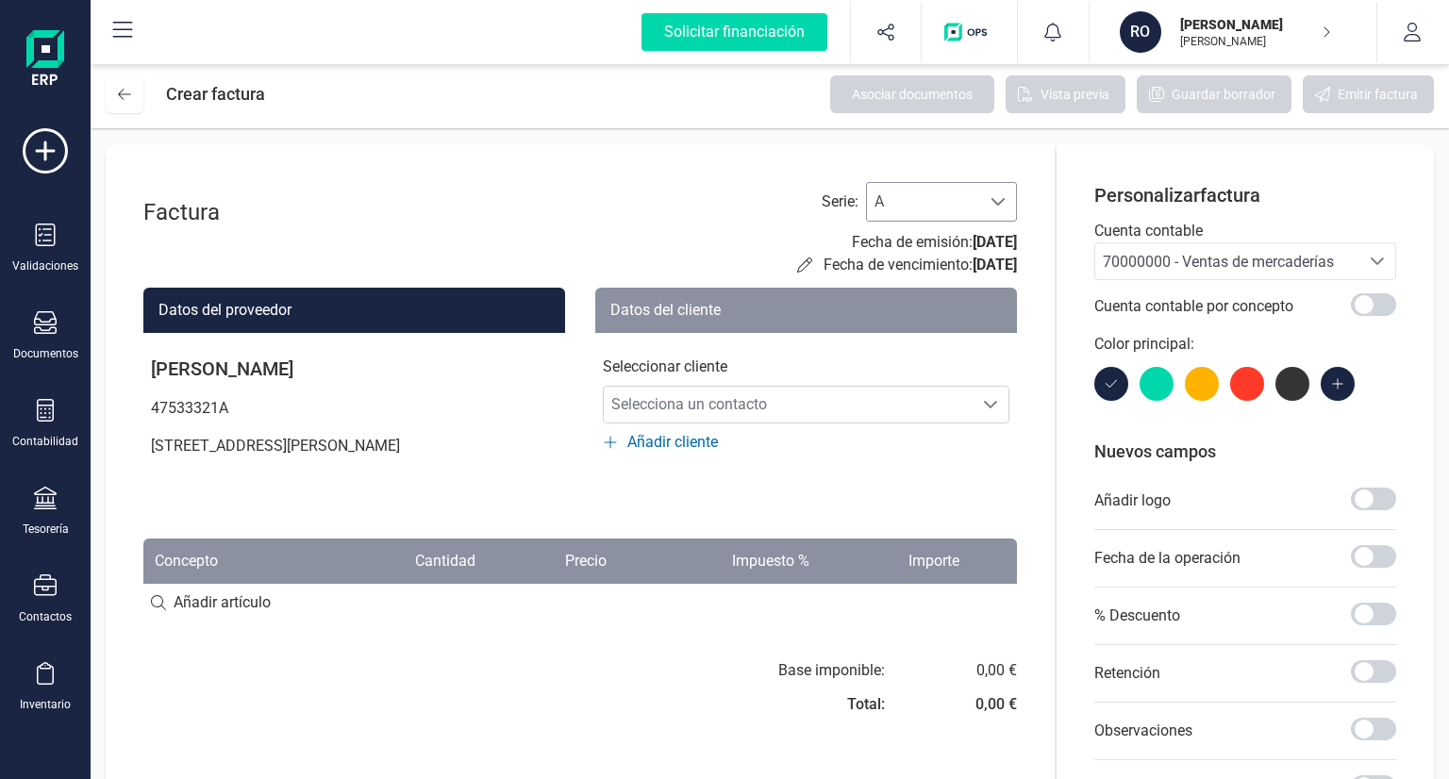
click at [922, 202] on span "A" at bounding box center [923, 202] width 113 height 38
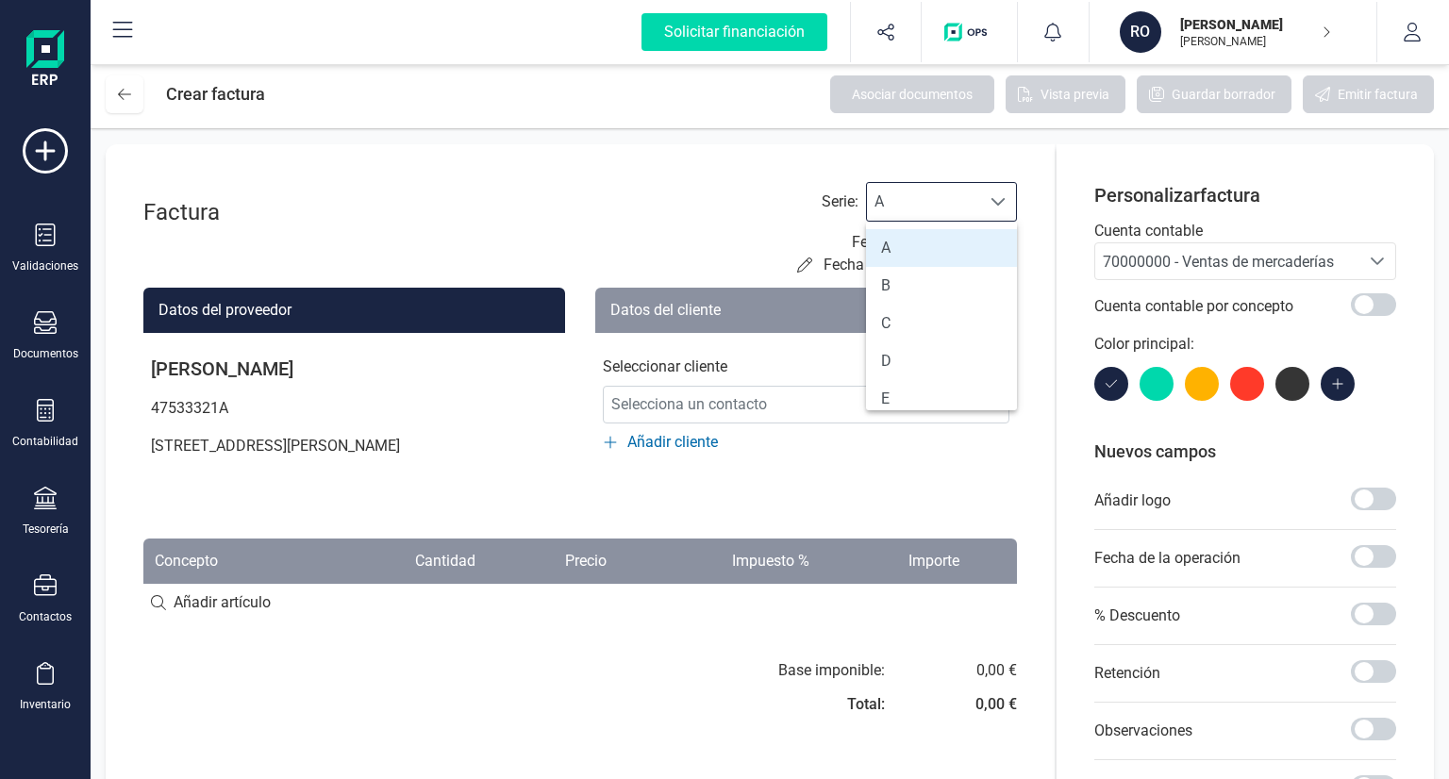
scroll to position [11, 82]
click at [922, 202] on span "A" at bounding box center [923, 202] width 113 height 38
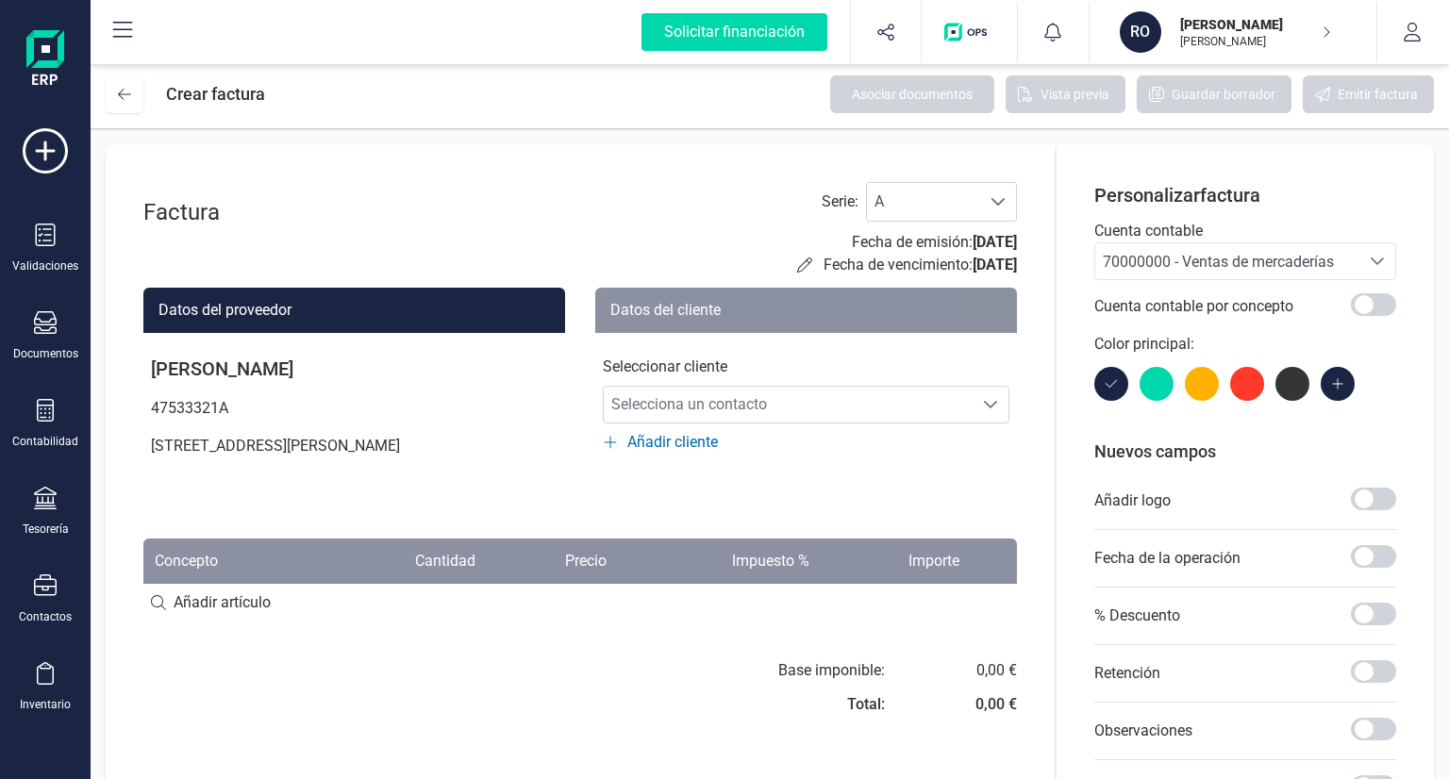
click at [1166, 260] on span "70000000 - Ventas de mercaderías" at bounding box center [1218, 262] width 231 height 18
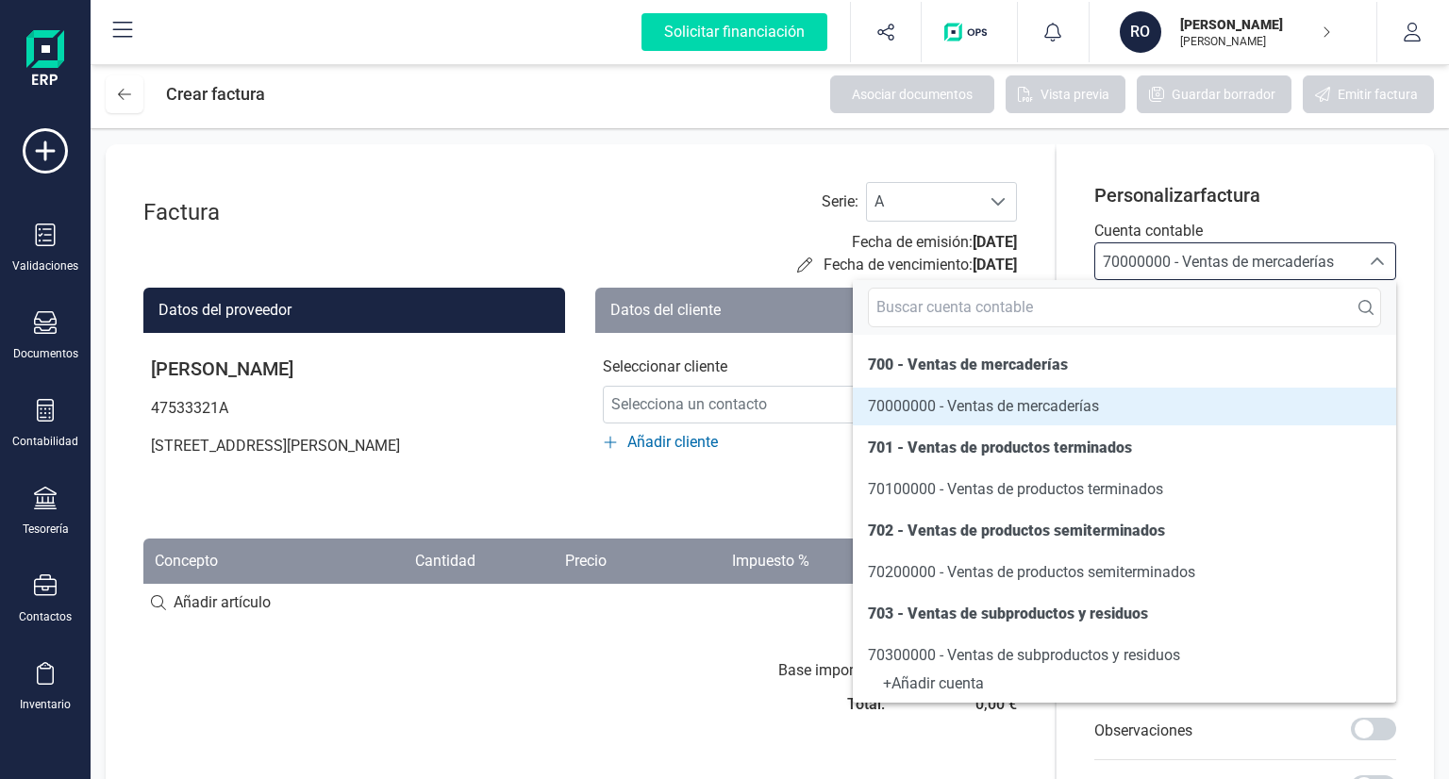
click at [1166, 260] on span "70000000 - Ventas de mercaderías" at bounding box center [1218, 262] width 231 height 18
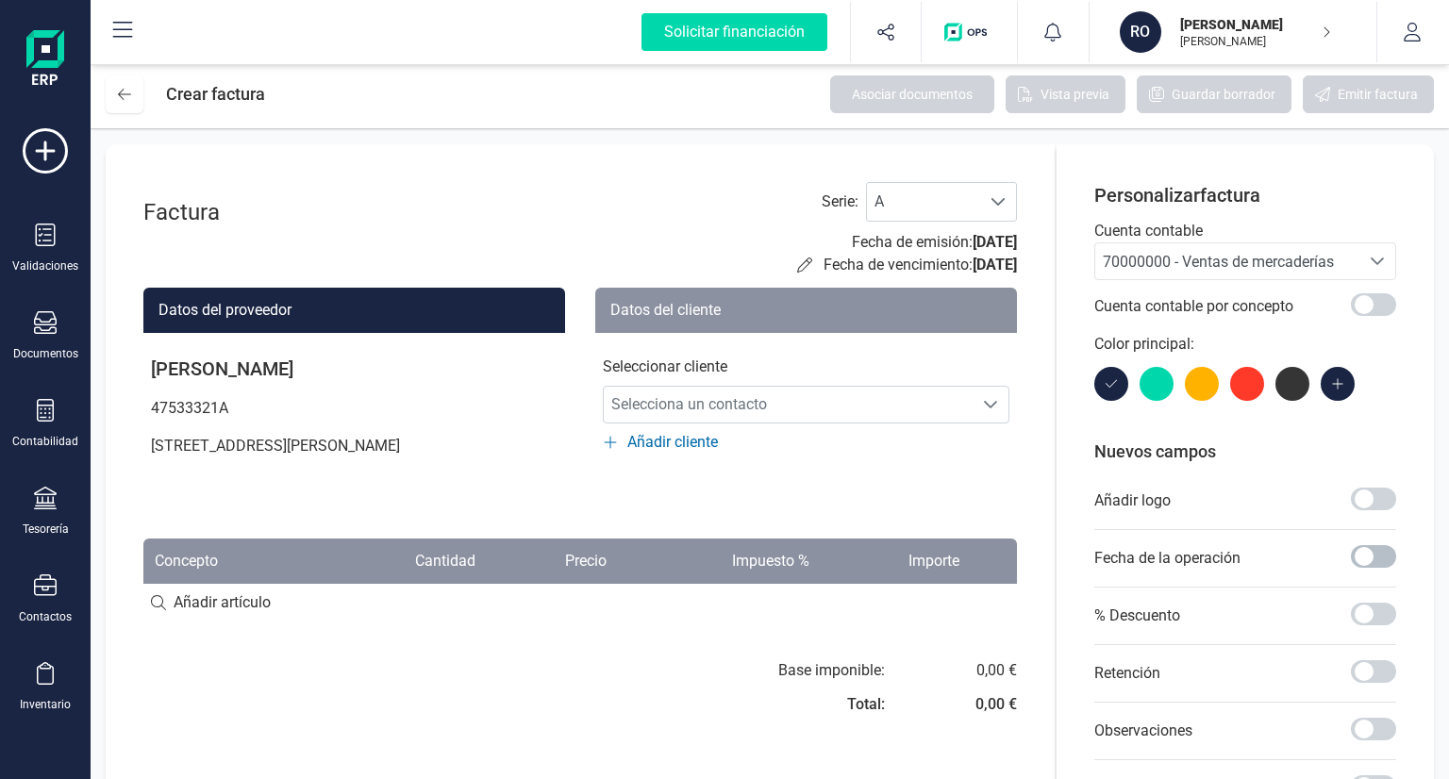
click at [1370, 545] on span at bounding box center [1373, 556] width 45 height 23
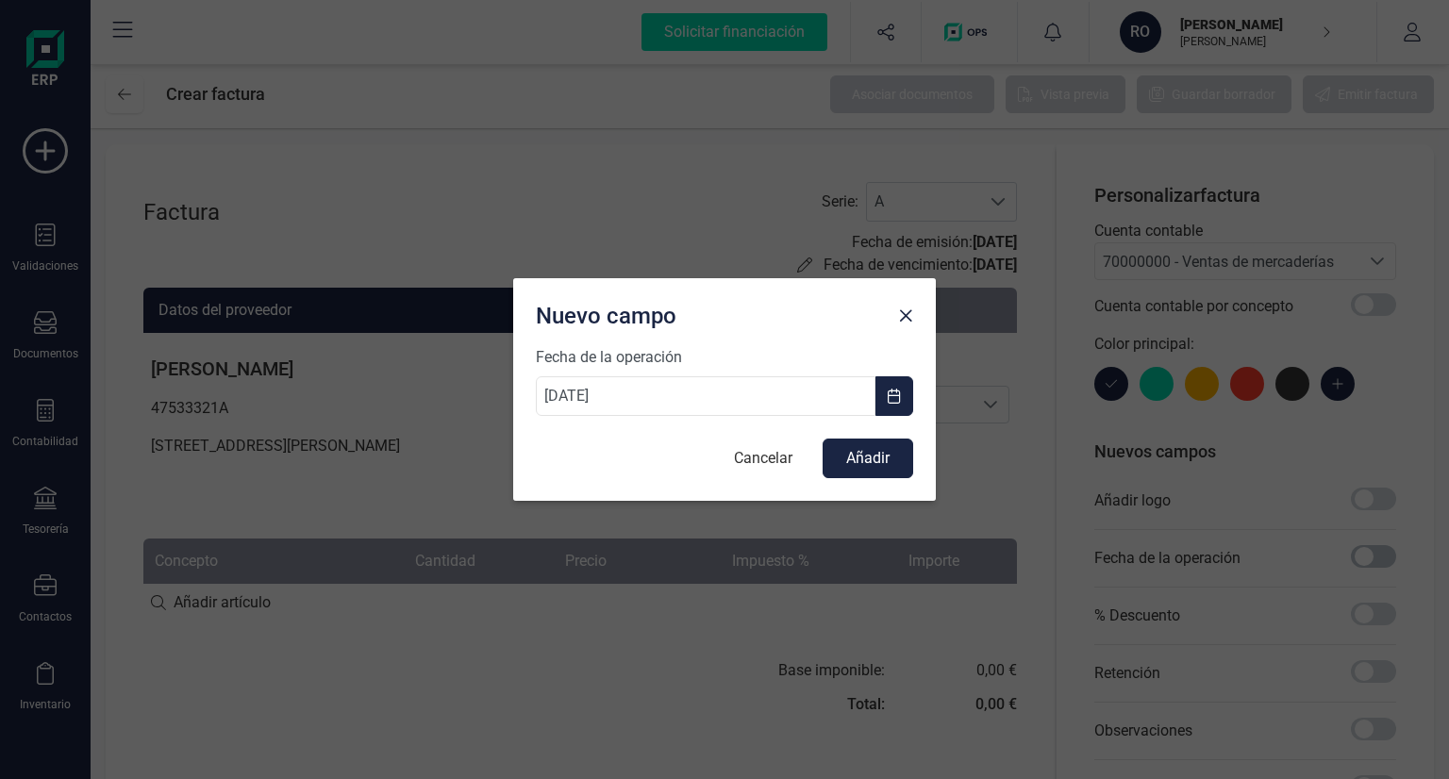
scroll to position [10, 6]
click at [1375, 552] on div "Nuevo campo Fecha de la operación [DATE] Cancelar Añadir" at bounding box center [724, 389] width 1449 height 779
click at [906, 306] on button "Close" at bounding box center [906, 316] width 30 height 30
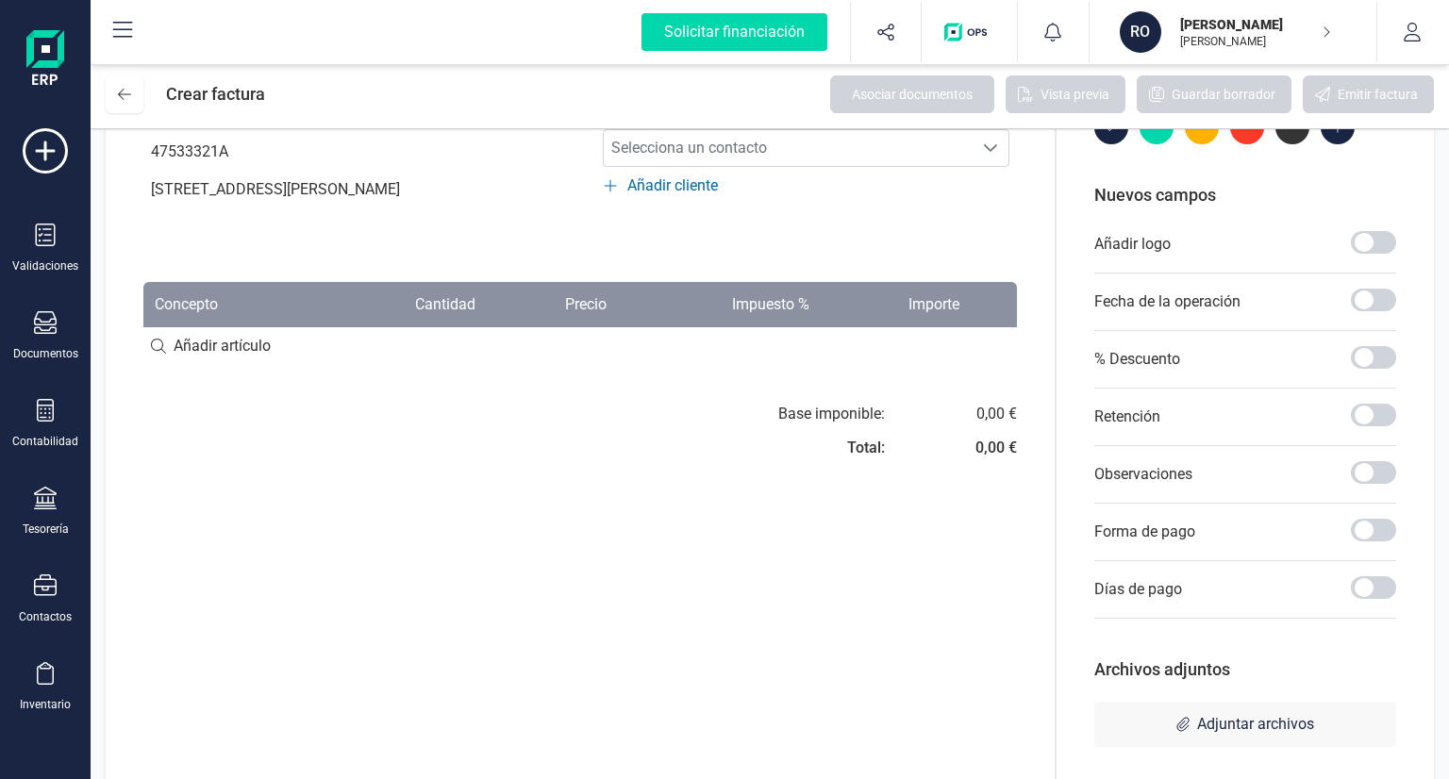
scroll to position [279, 0]
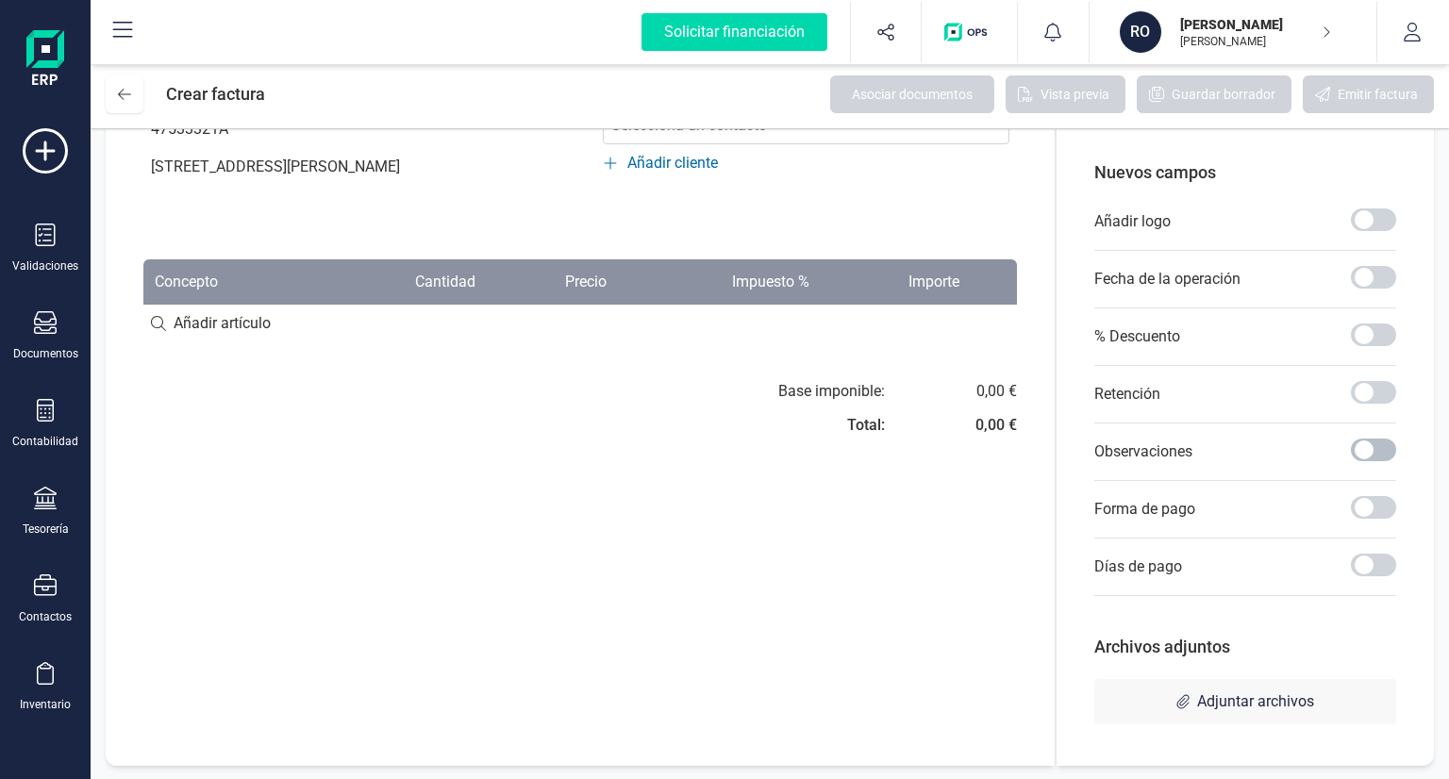
click at [1359, 445] on span at bounding box center [1373, 450] width 45 height 23
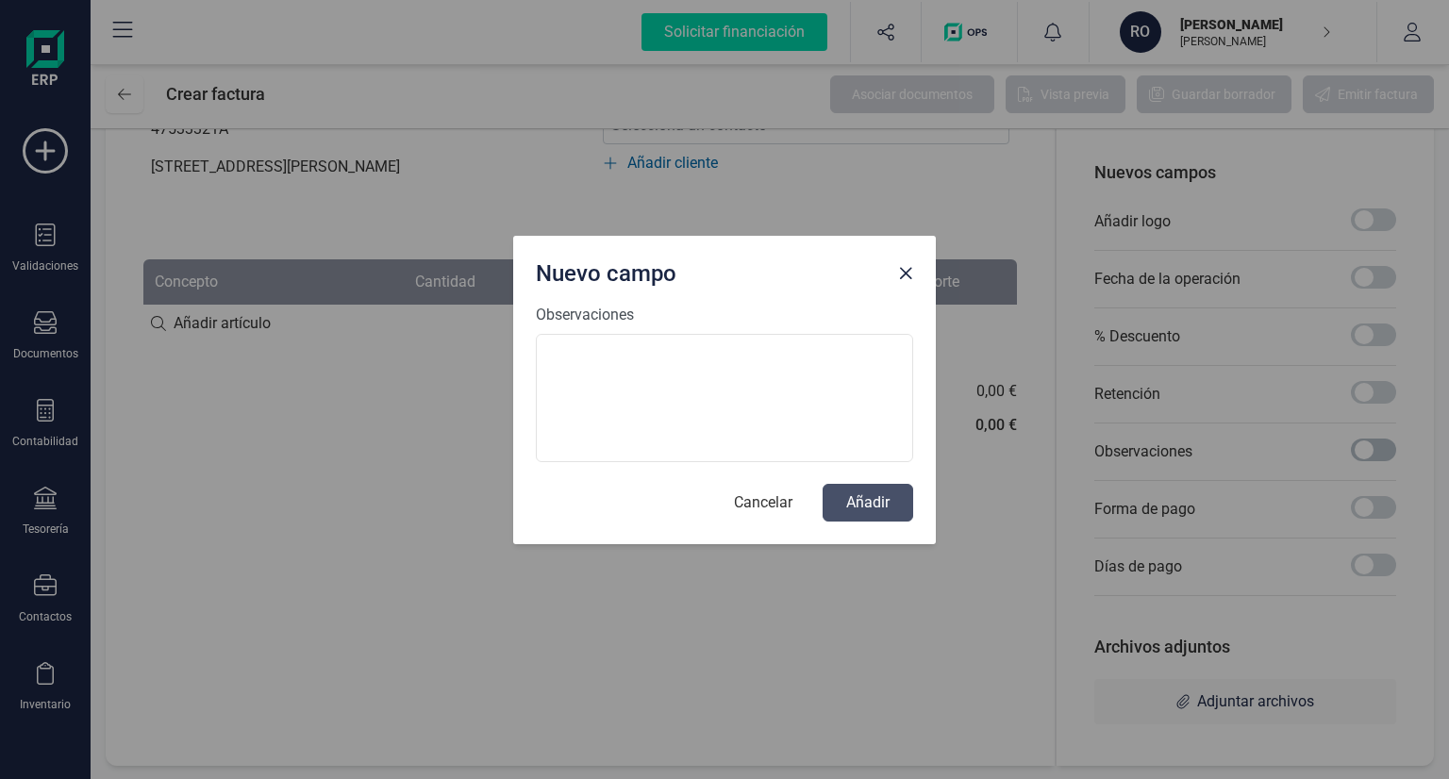
scroll to position [10, 6]
click at [1359, 445] on div "Nuevo campo Observaciones Cancelar Añadir" at bounding box center [724, 389] width 1449 height 779
click at [908, 276] on span "Close" at bounding box center [905, 273] width 15 height 15
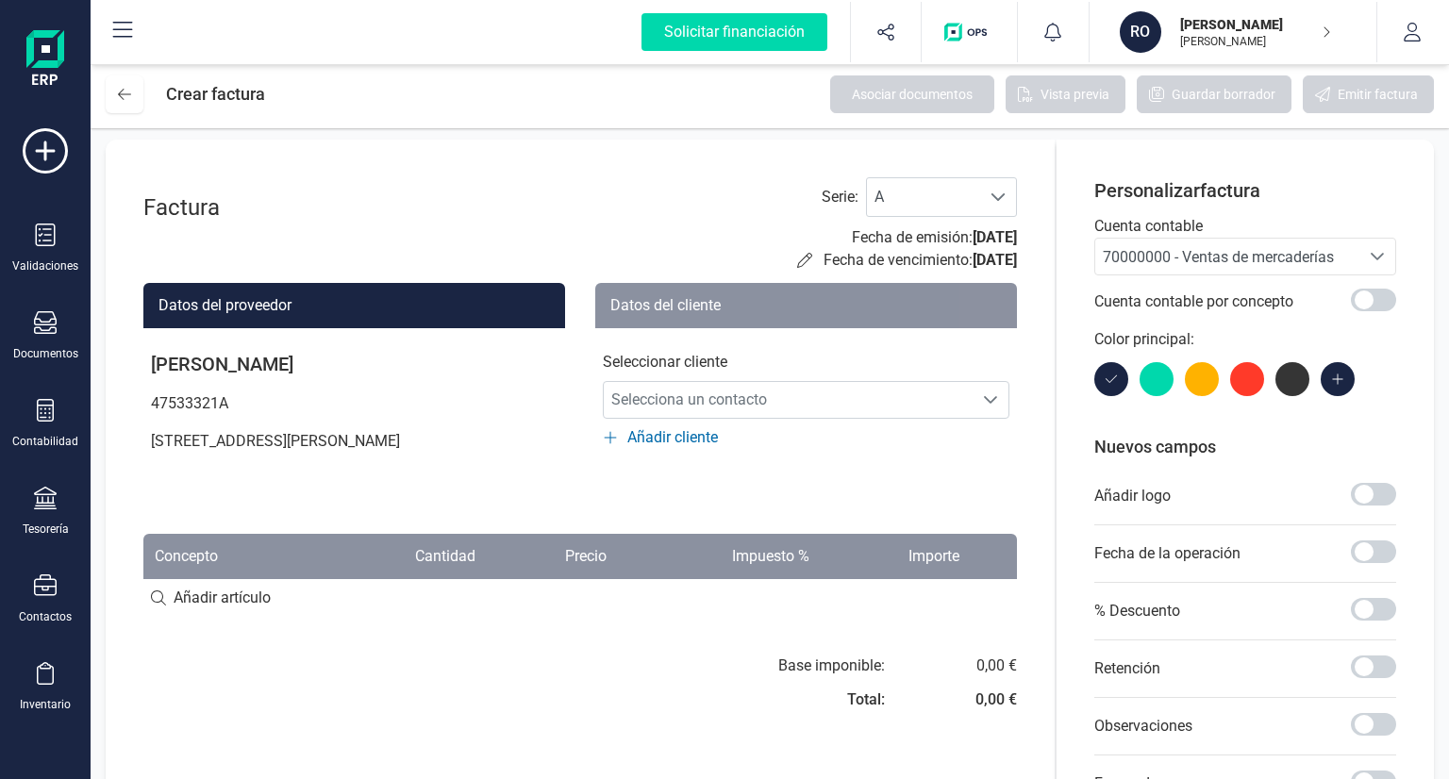
scroll to position [0, 0]
